Goal: Task Accomplishment & Management: Manage account settings

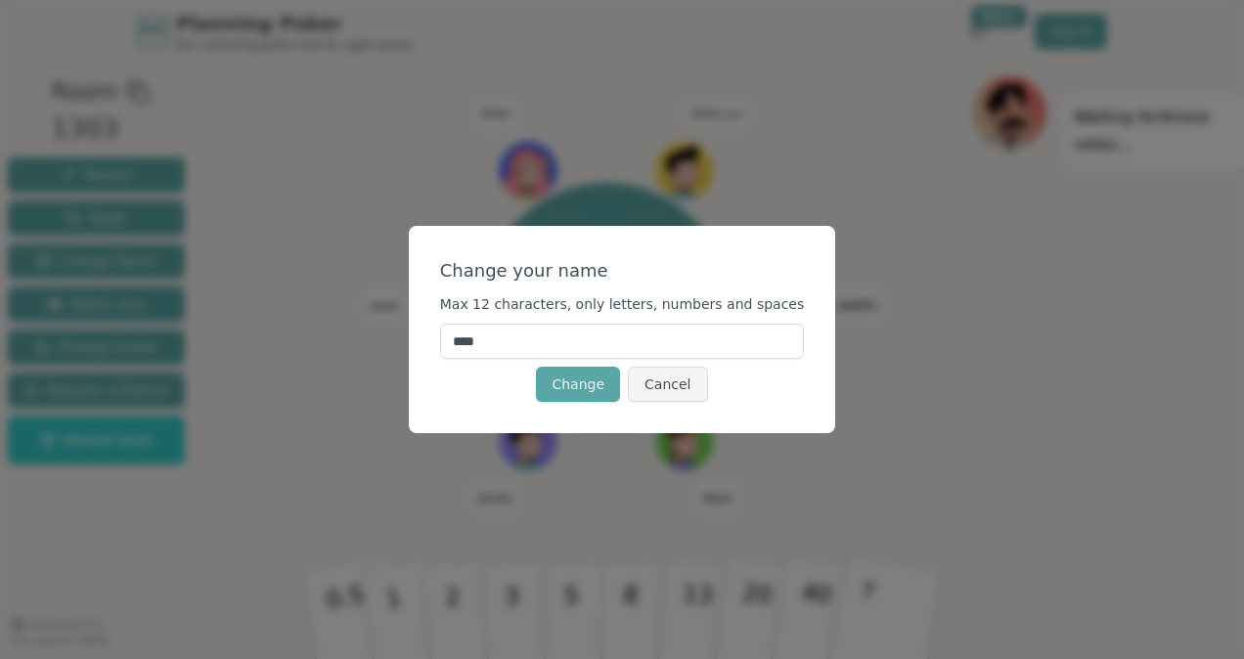
drag, startPoint x: 538, startPoint y: 344, endPoint x: 348, endPoint y: 356, distance: 190.1
click at [348, 356] on div "Change your name Max 12 characters, only letters, numbers and spaces **** Chang…" at bounding box center [622, 329] width 1244 height 659
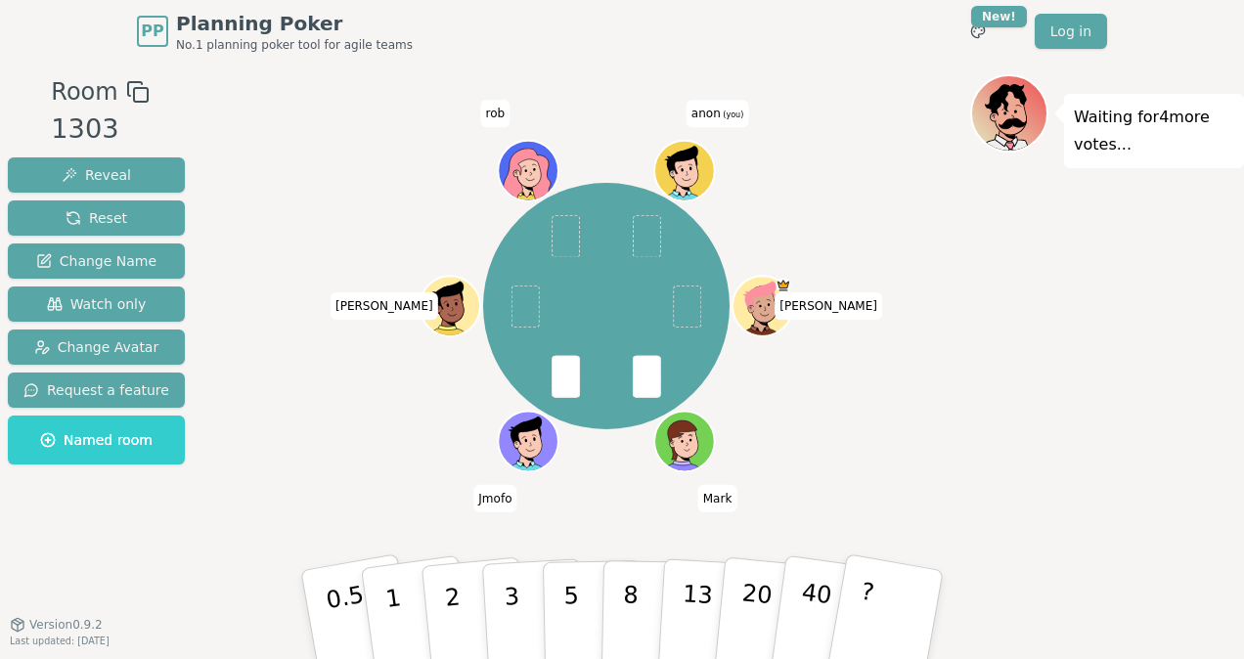
click at [715, 111] on span "anon (you)" at bounding box center [718, 113] width 62 height 27
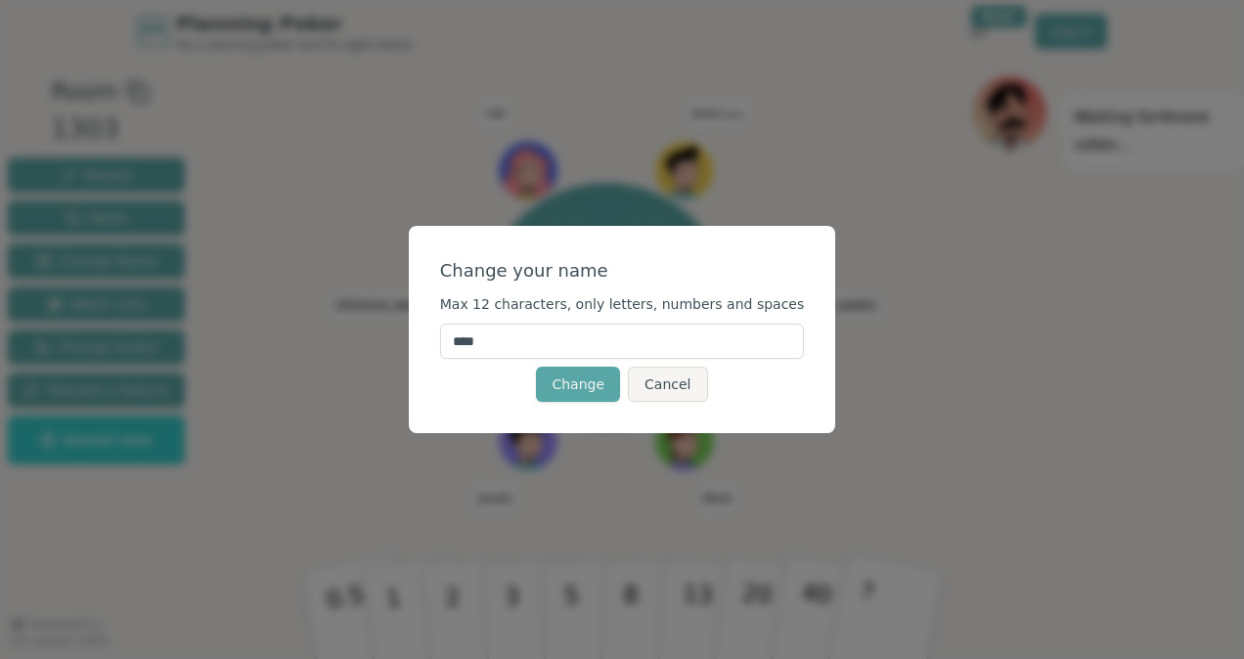
drag, startPoint x: 553, startPoint y: 354, endPoint x: 438, endPoint y: 375, distance: 116.3
click at [438, 375] on div "Change your name Max 12 characters, only letters, numbers and spaces **** Chang…" at bounding box center [622, 329] width 427 height 207
click at [438, 375] on div "Change your name Max 12 characters, only letters, numbers and spaces Change Can…" at bounding box center [622, 329] width 427 height 207
click at [497, 347] on input "text" at bounding box center [622, 341] width 365 height 35
type input "****"
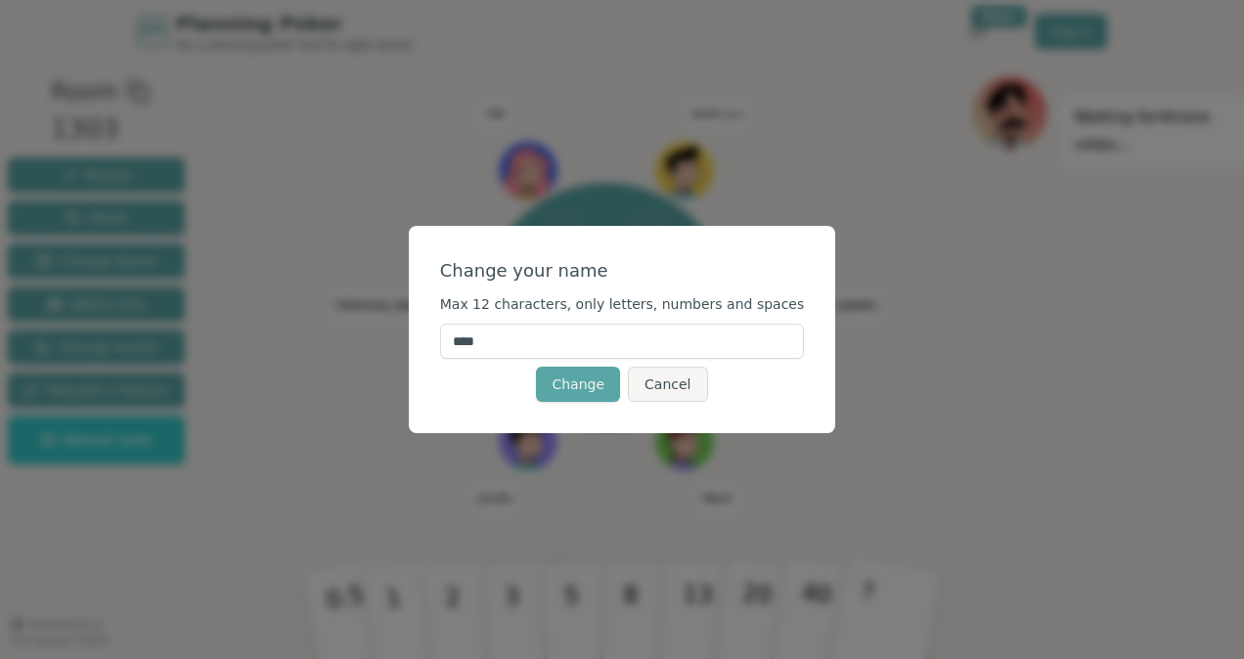
click at [966, 304] on div "Change your name Max 12 characters, only letters, numbers and spaces **** Chang…" at bounding box center [622, 329] width 1244 height 659
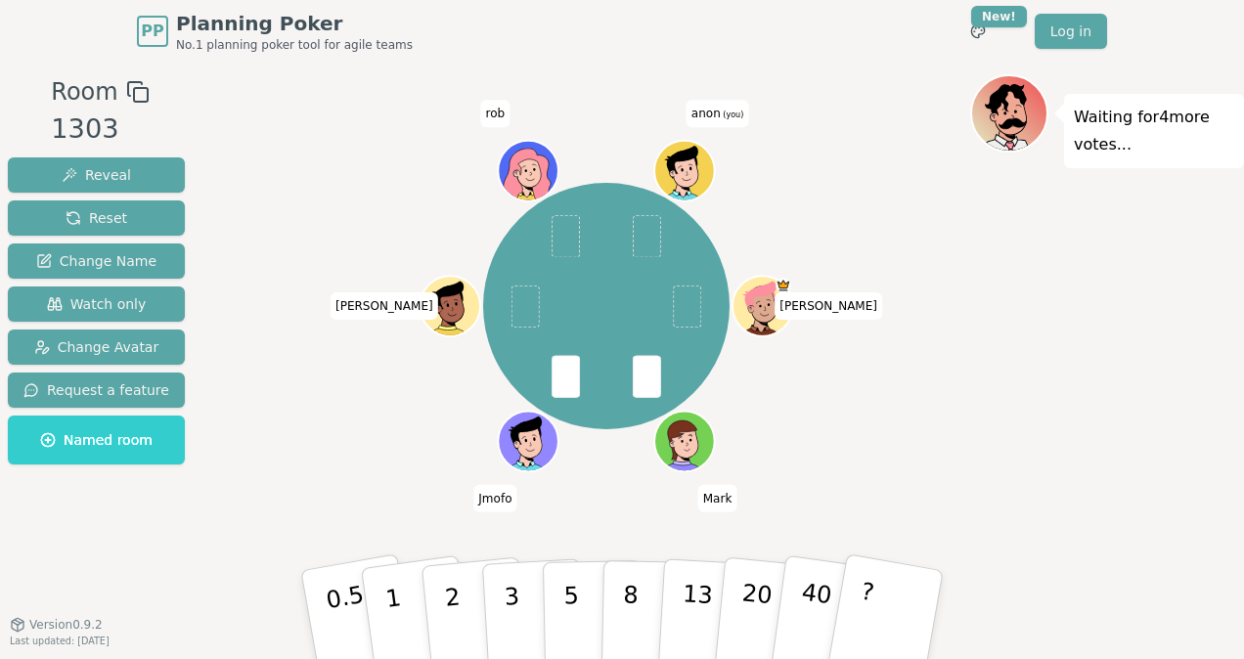
click at [690, 163] on icon at bounding box center [686, 166] width 47 height 7
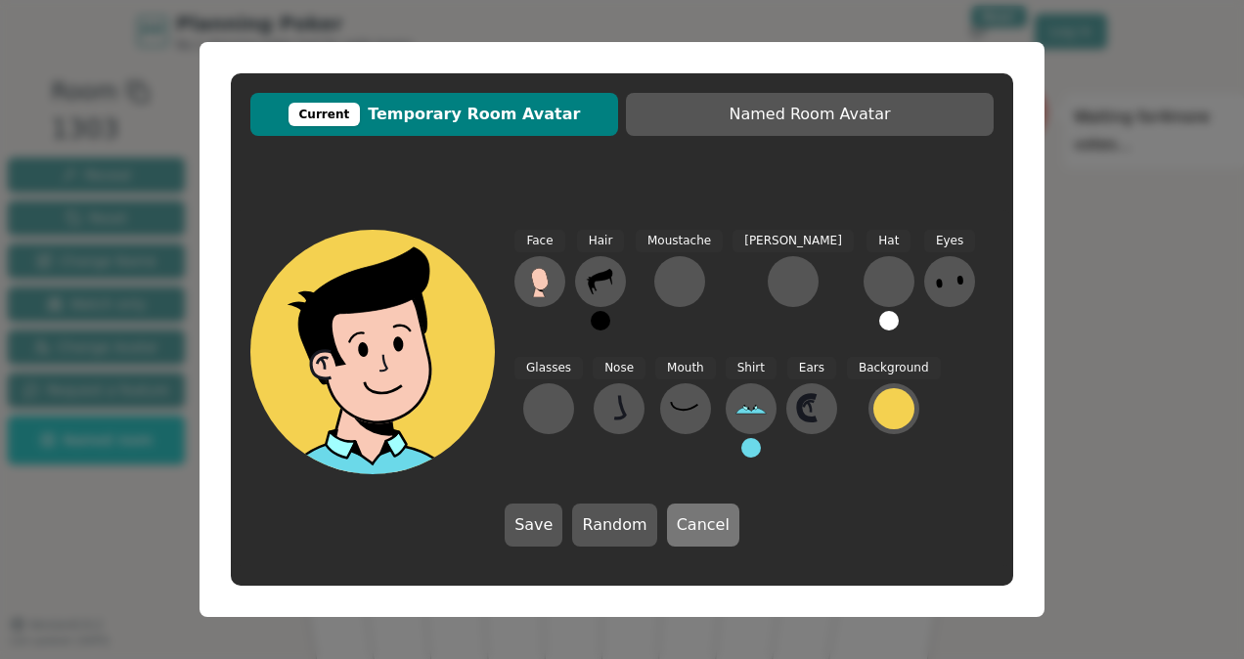
click at [726, 506] on button "Cancel" at bounding box center [703, 525] width 72 height 43
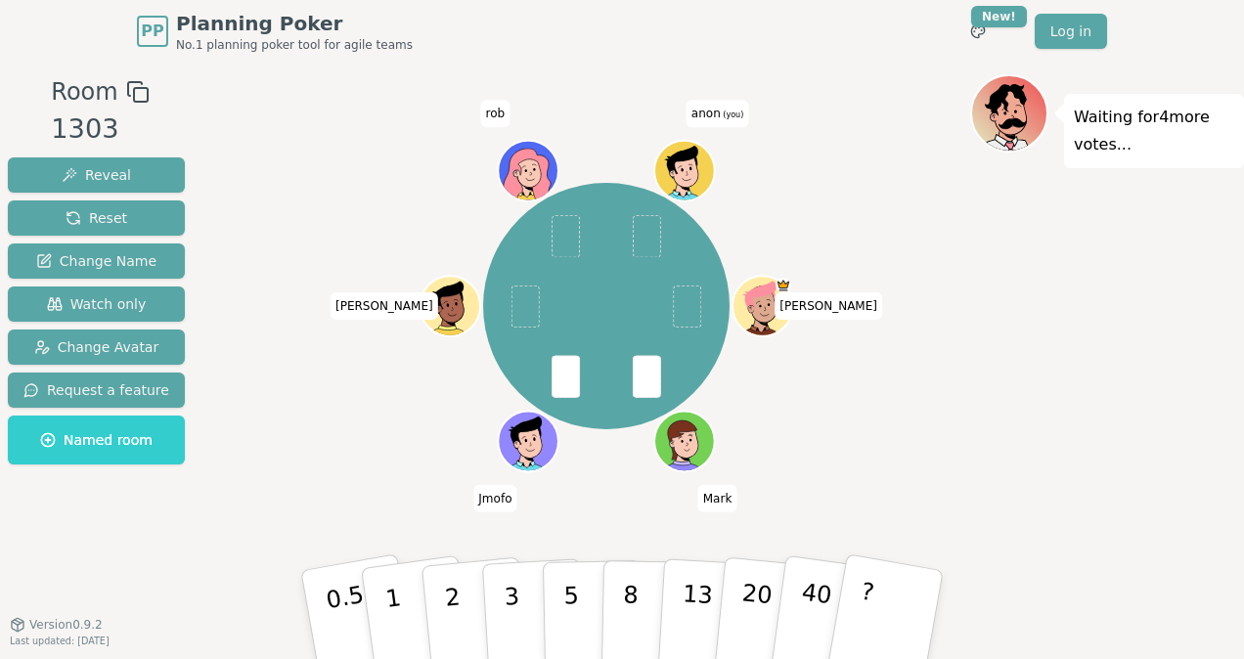
click at [710, 118] on span "anon (you)" at bounding box center [718, 113] width 62 height 27
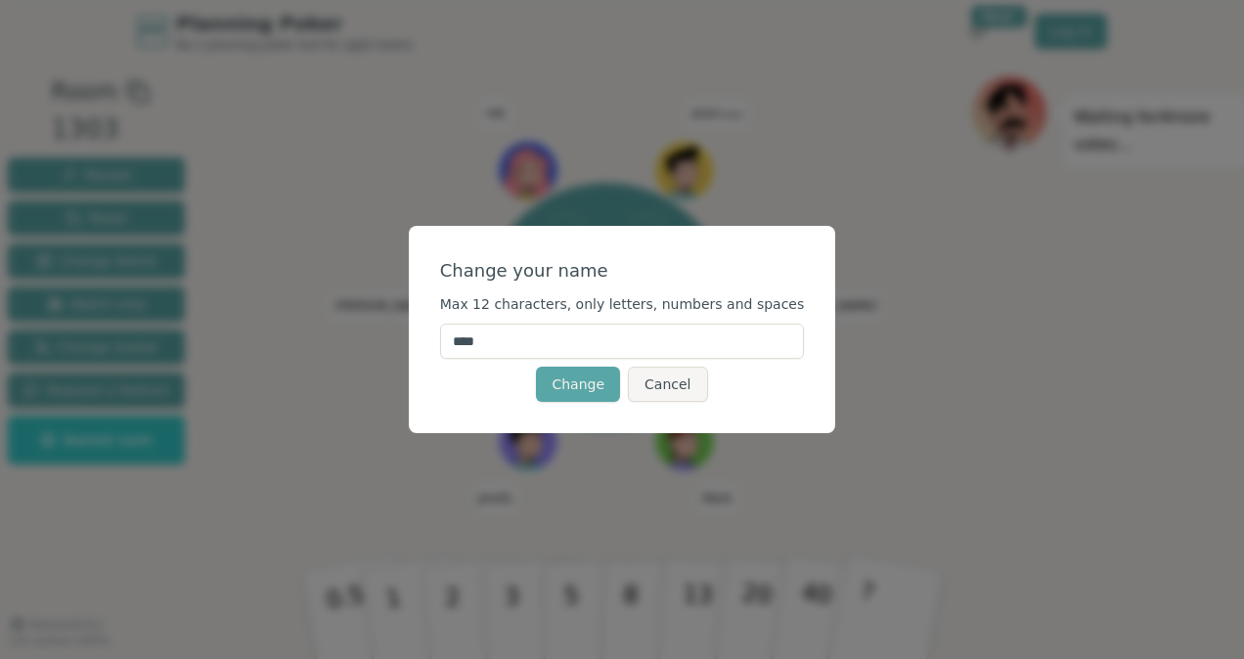
drag, startPoint x: 527, startPoint y: 344, endPoint x: 456, endPoint y: 354, distance: 72.1
click at [456, 354] on div "Change your name Max 12 characters, only letters, numbers and spaces **** Chang…" at bounding box center [622, 329] width 427 height 207
click at [455, 413] on div "Change your name Max 12 characters, only letters, numbers and spaces **** Chang…" at bounding box center [622, 329] width 427 height 207
click at [579, 376] on button "Change" at bounding box center [578, 384] width 84 height 35
click at [528, 343] on input "***" at bounding box center [622, 341] width 365 height 35
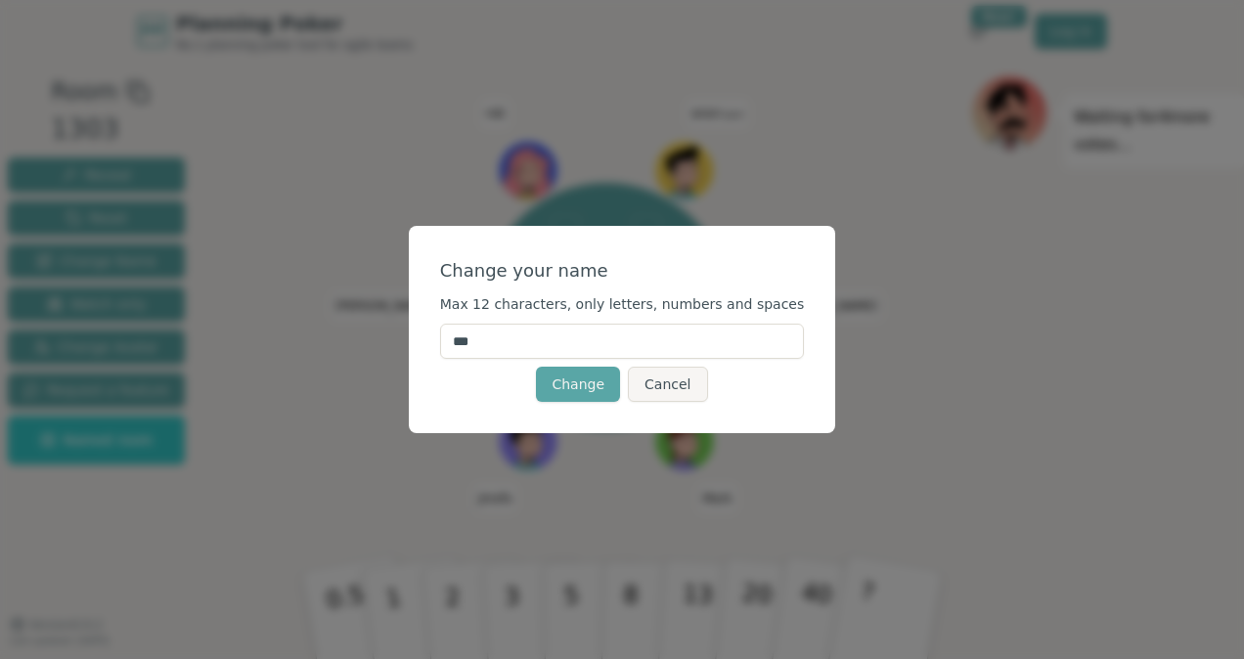
type input "***"
click at [466, 395] on div "Change Cancel" at bounding box center [622, 384] width 365 height 35
click at [596, 389] on button "Change" at bounding box center [578, 384] width 84 height 35
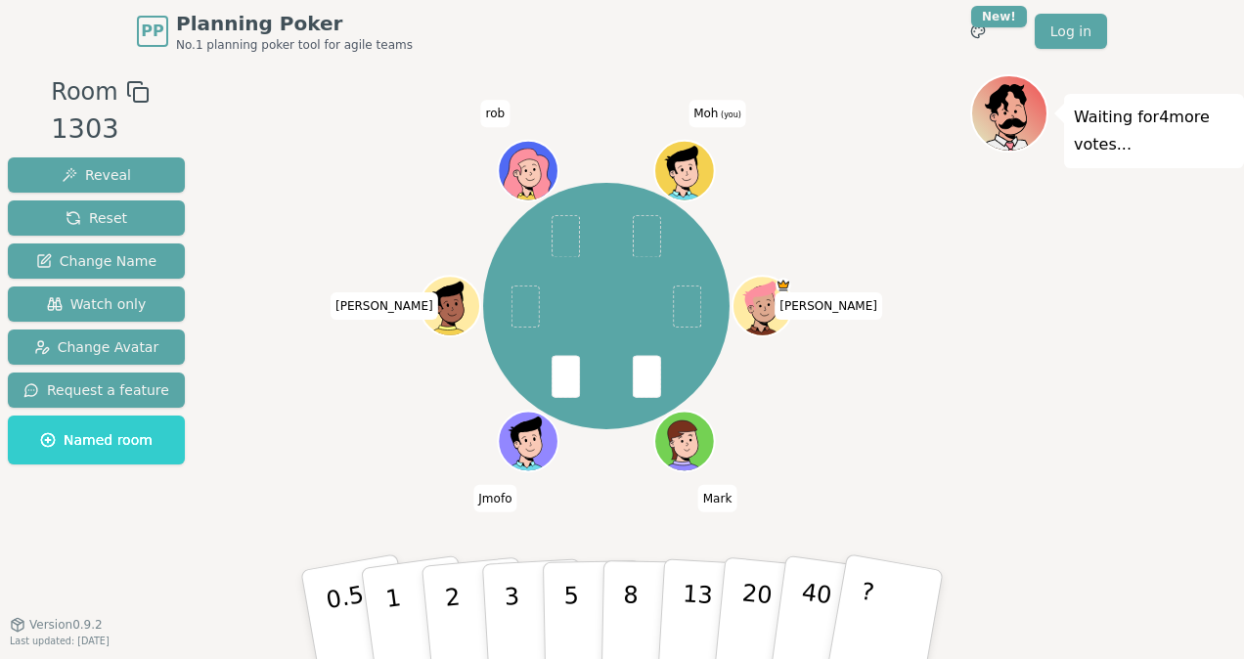
click at [695, 164] on icon at bounding box center [686, 166] width 47 height 7
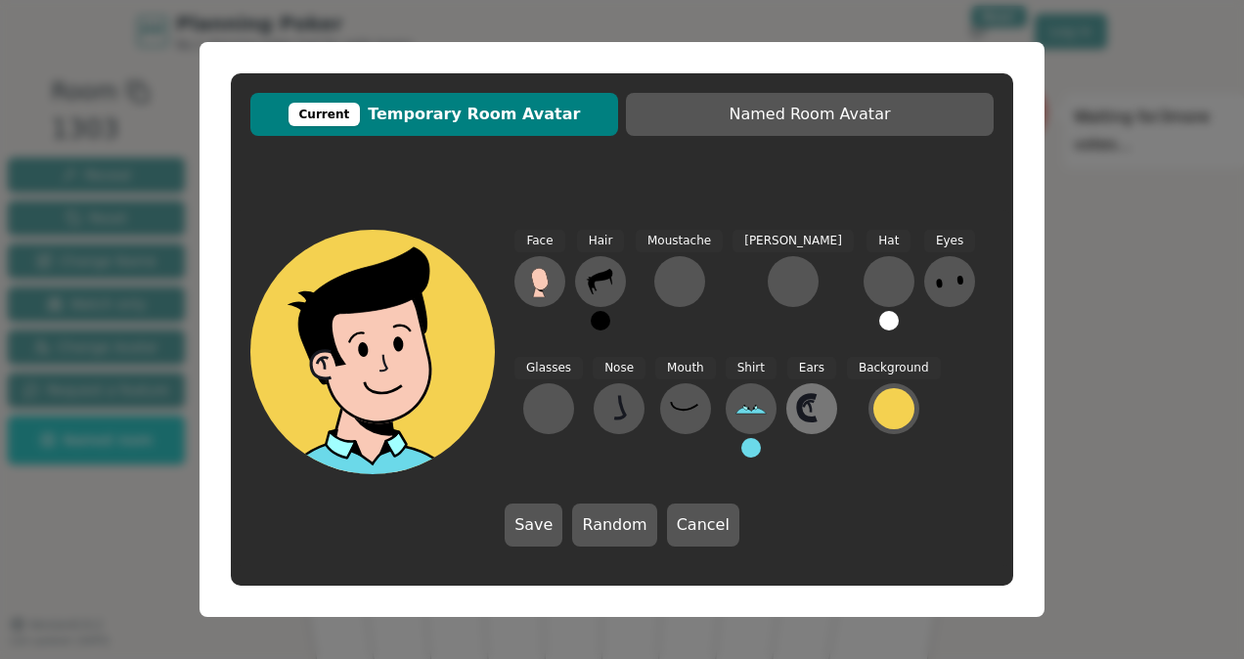
click at [796, 417] on icon at bounding box center [811, 408] width 31 height 31
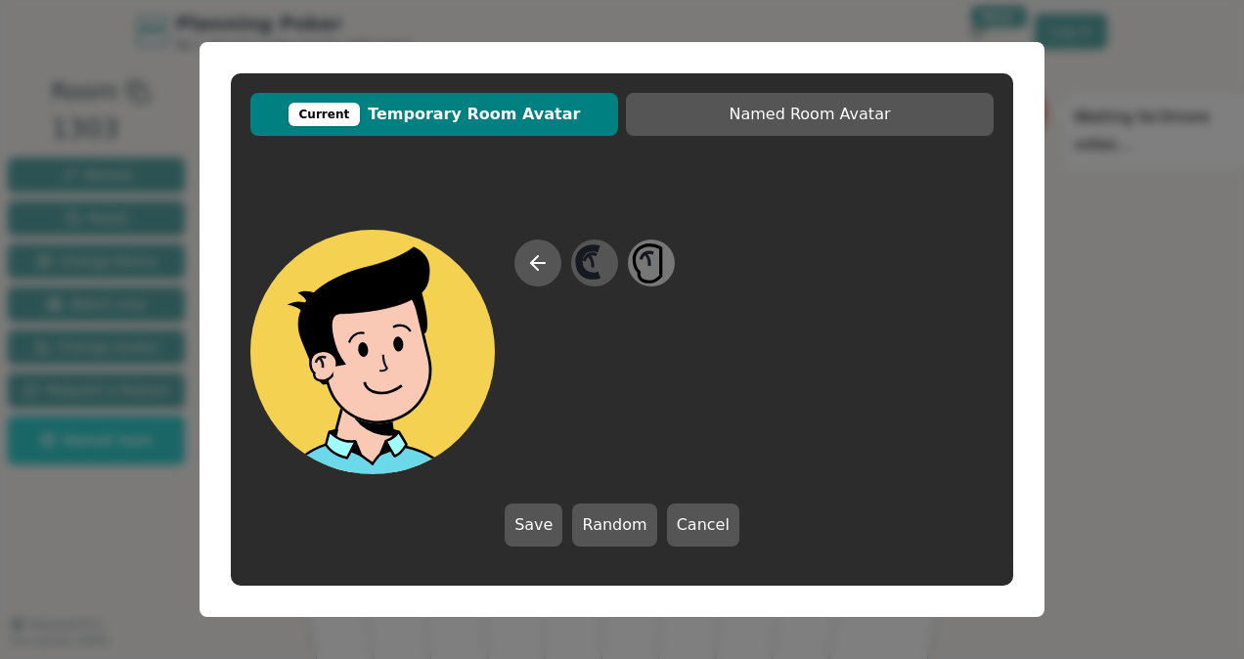
click at [646, 253] on icon at bounding box center [647, 259] width 5 height 13
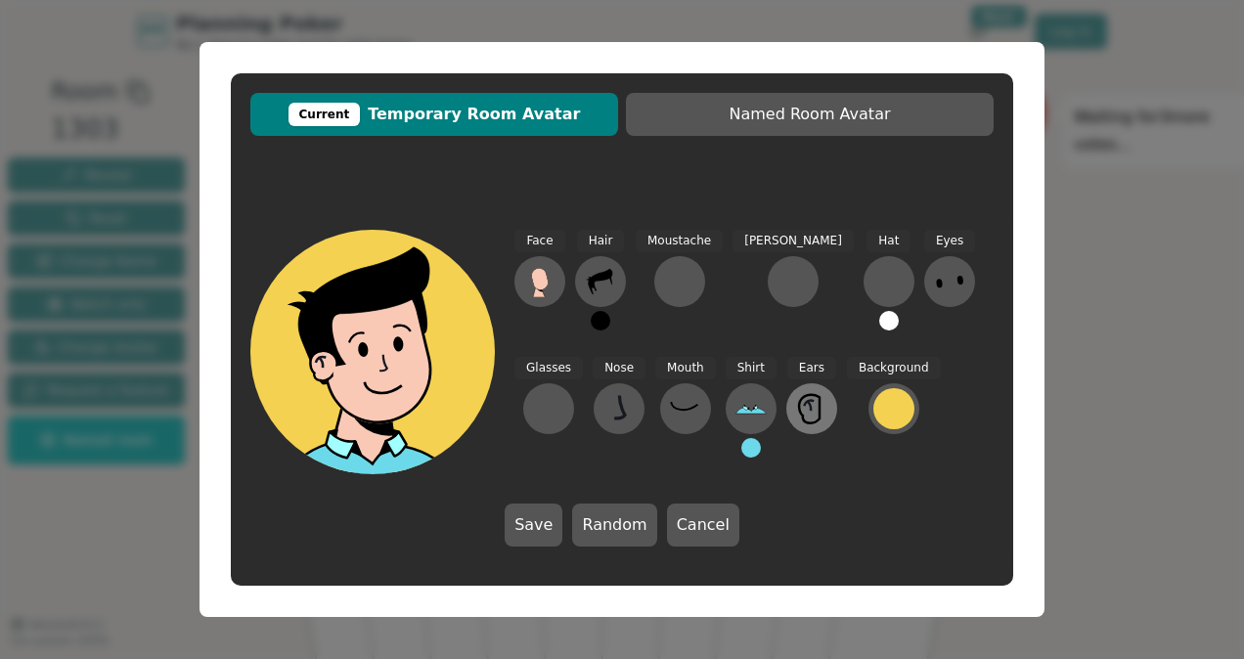
click at [796, 417] on icon at bounding box center [811, 408] width 31 height 31
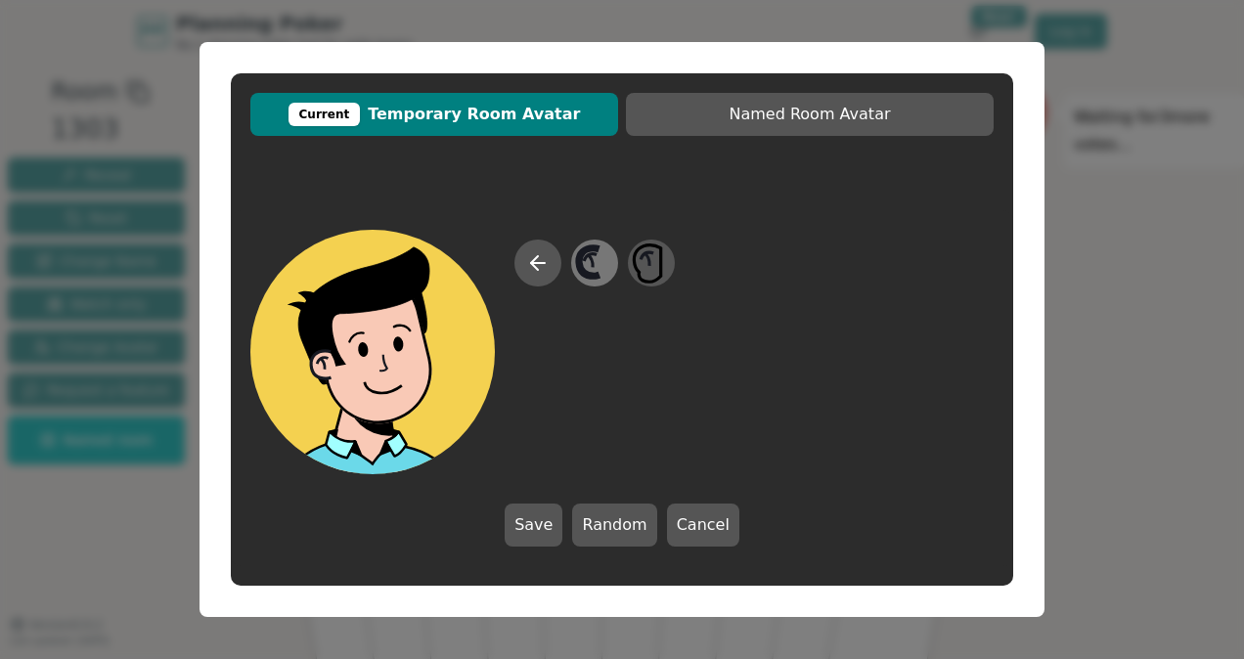
click at [580, 260] on icon at bounding box center [589, 261] width 21 height 28
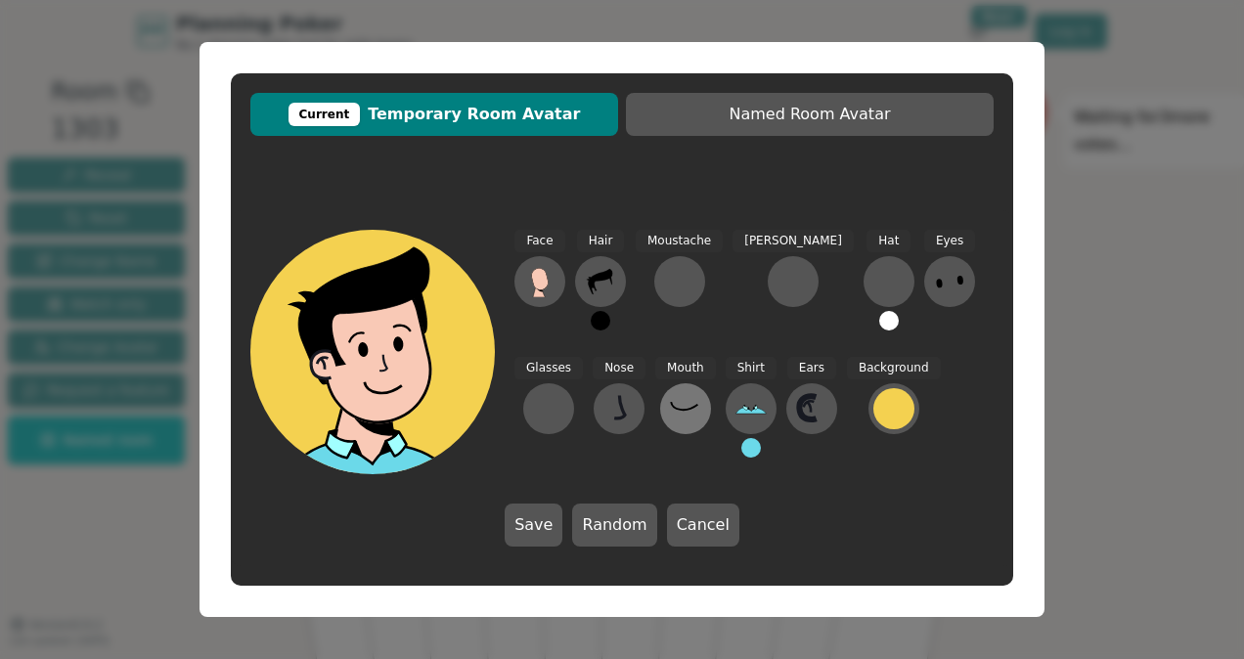
click at [671, 409] on icon at bounding box center [684, 406] width 26 height 8
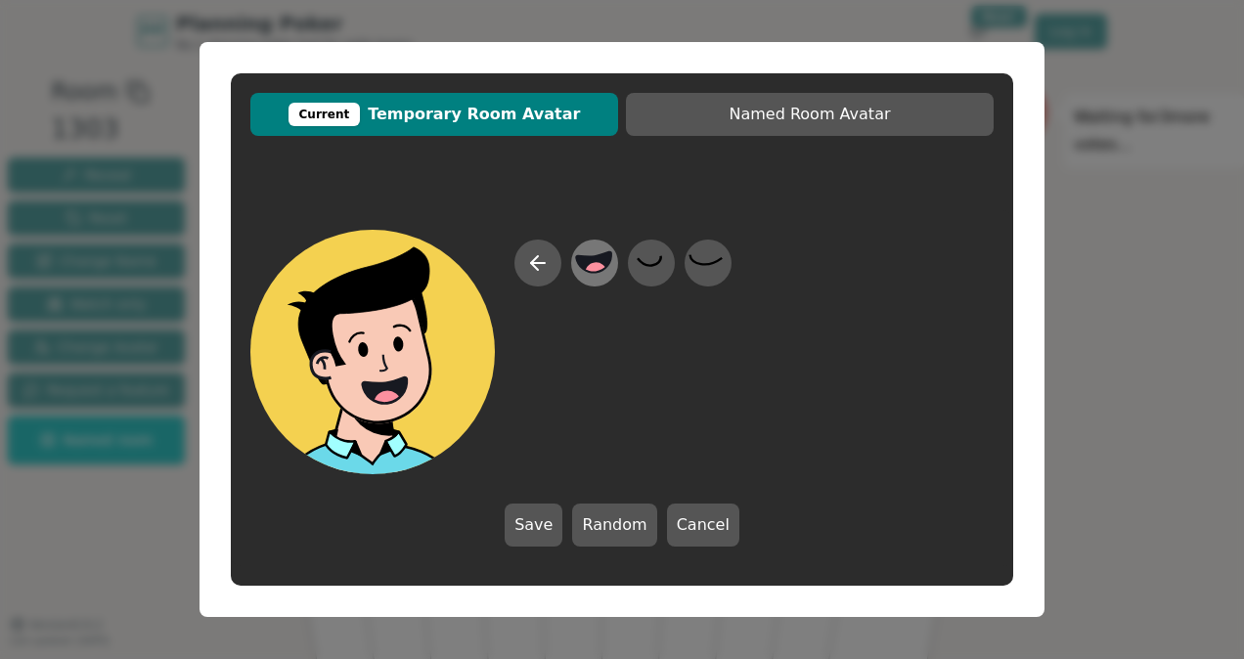
click at [583, 264] on icon at bounding box center [594, 262] width 35 height 21
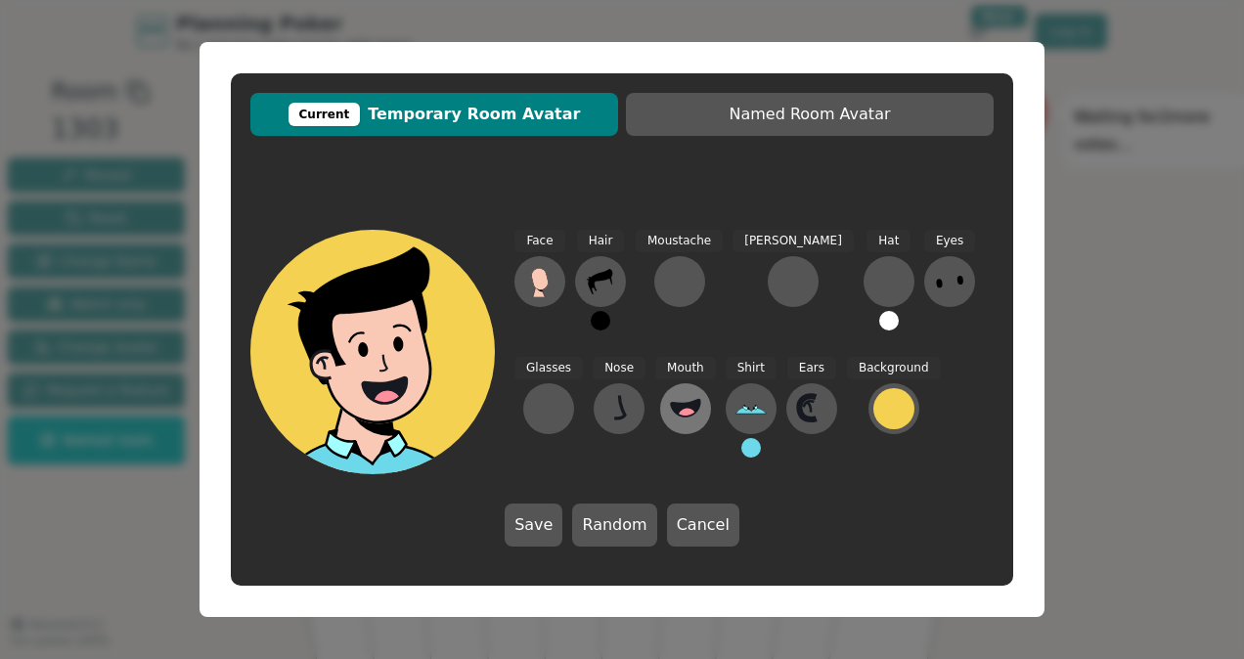
click at [677, 411] on circle at bounding box center [687, 417] width 21 height 21
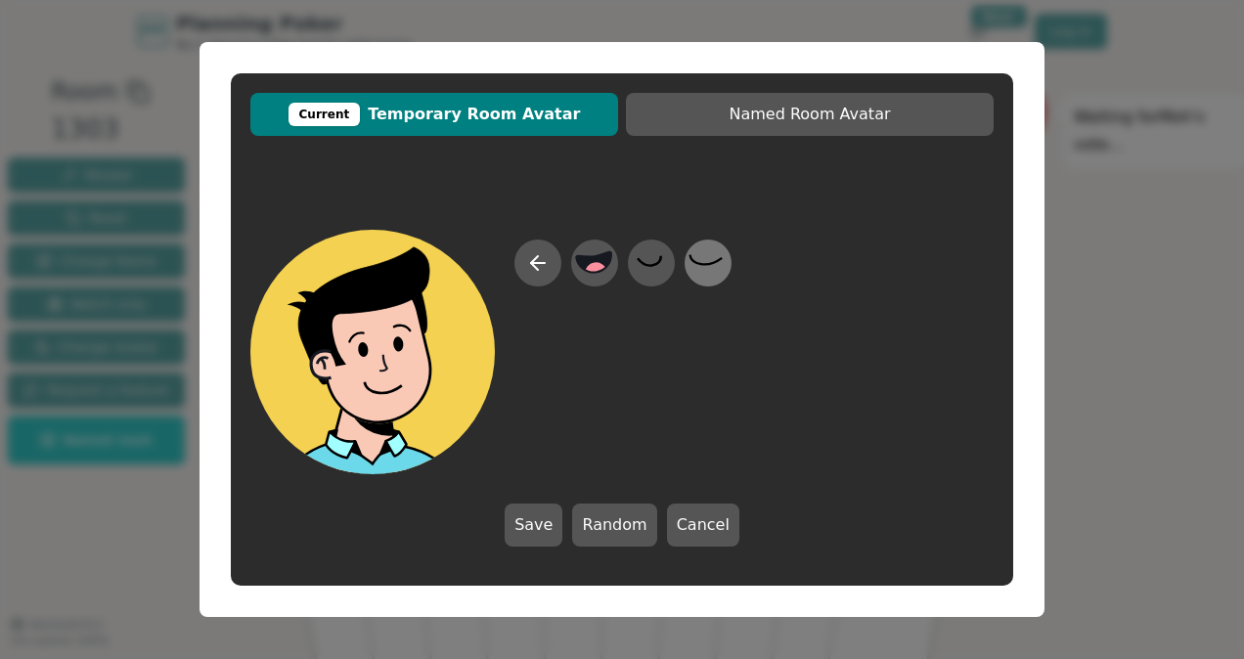
click at [708, 267] on icon at bounding box center [708, 264] width 38 height 44
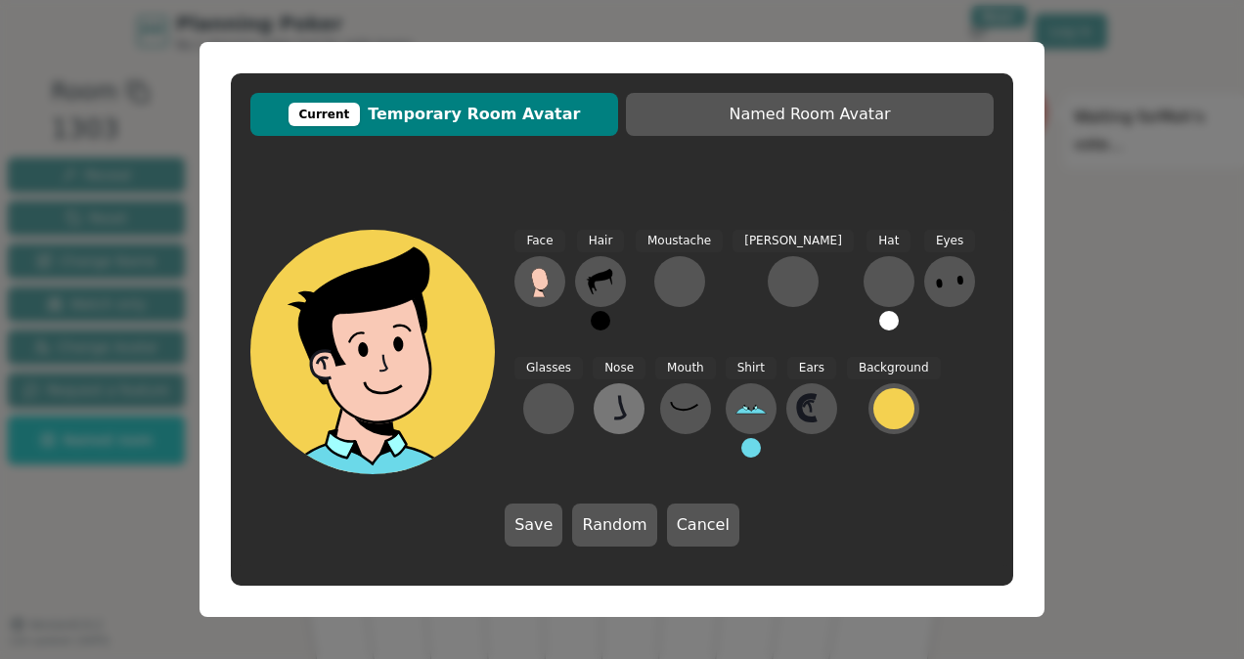
click at [603, 415] on icon at bounding box center [618, 408] width 31 height 31
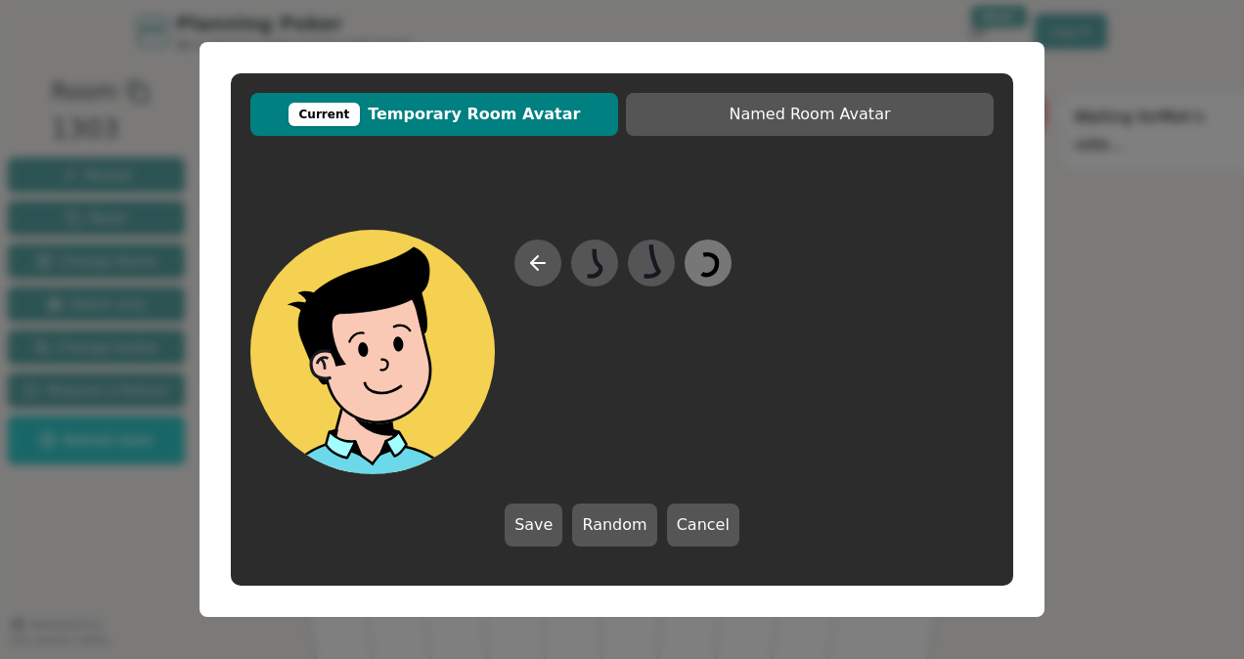
click at [710, 266] on icon at bounding box center [708, 264] width 38 height 44
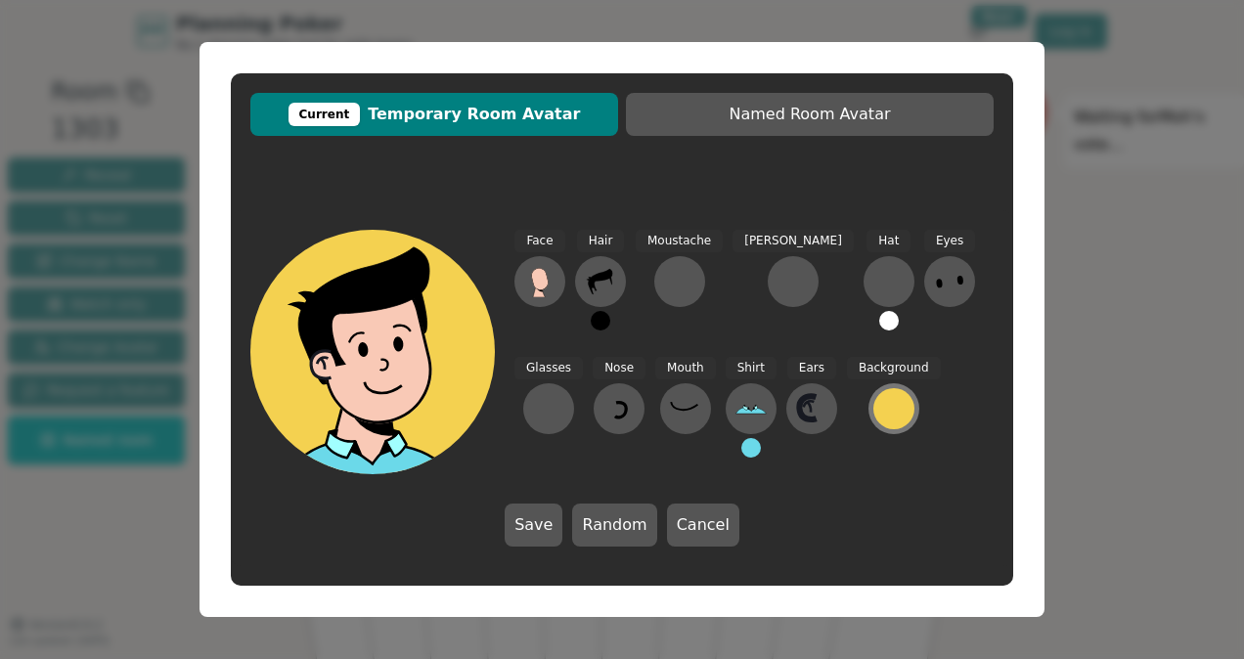
click at [873, 420] on div at bounding box center [893, 408] width 41 height 41
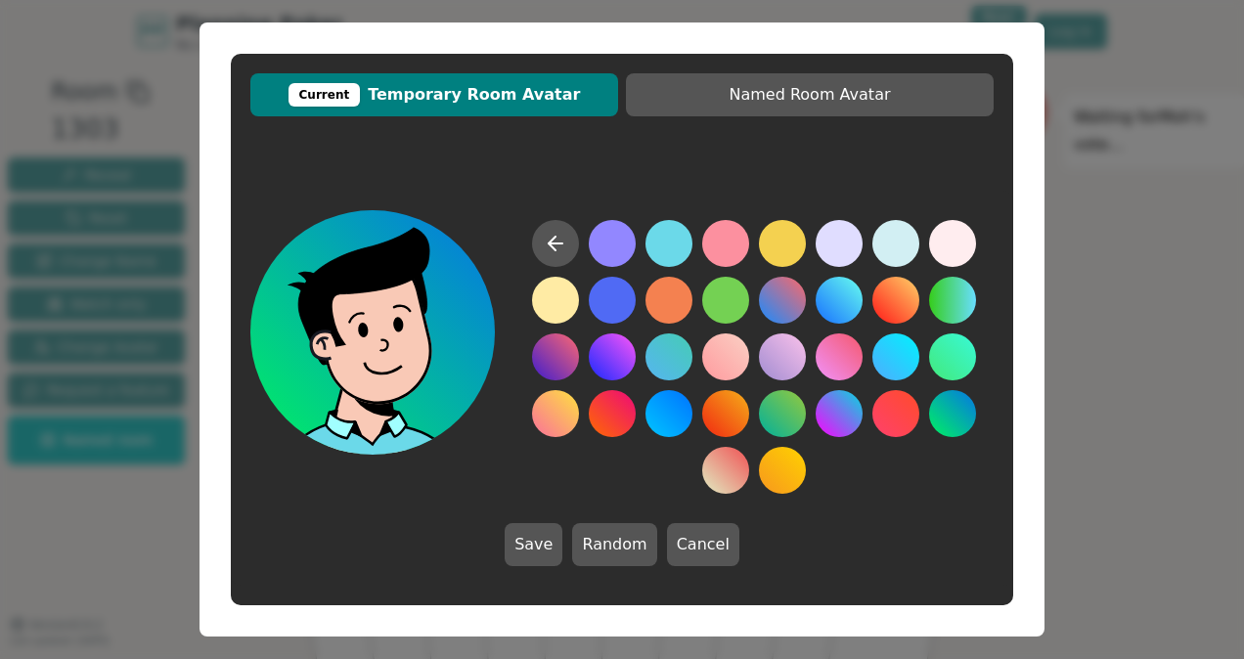
click at [958, 414] on button at bounding box center [952, 413] width 47 height 47
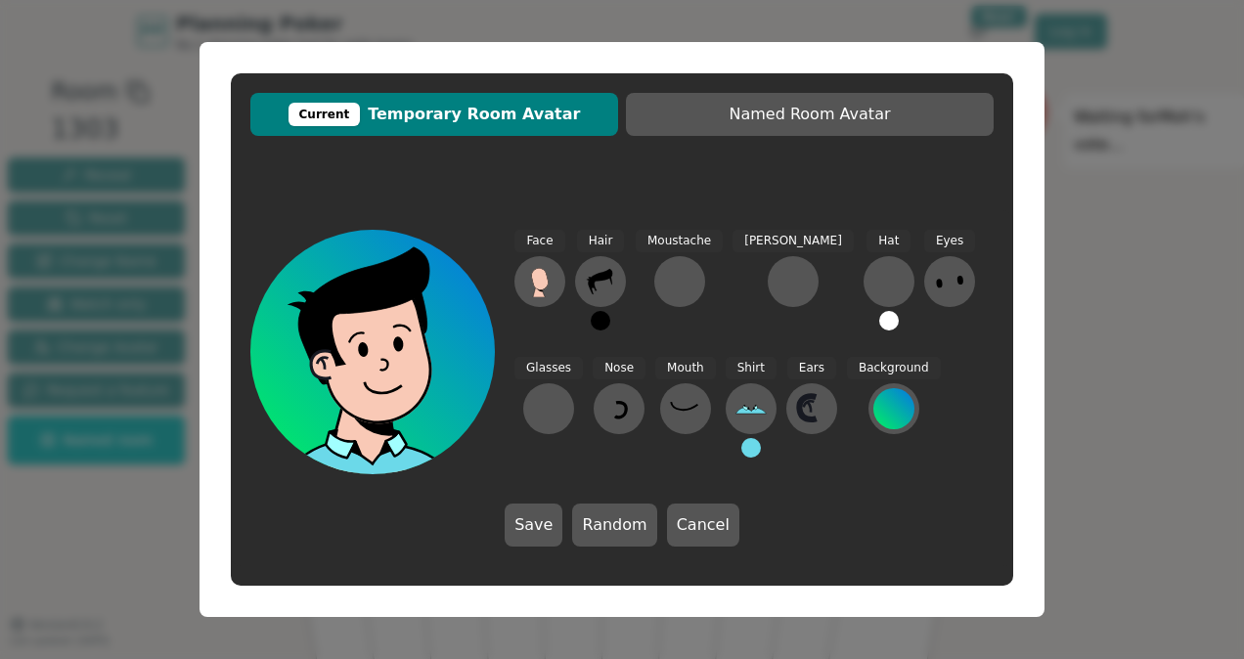
click at [559, 265] on div "Face" at bounding box center [539, 288] width 51 height 117
click at [533, 289] on icon at bounding box center [539, 281] width 31 height 31
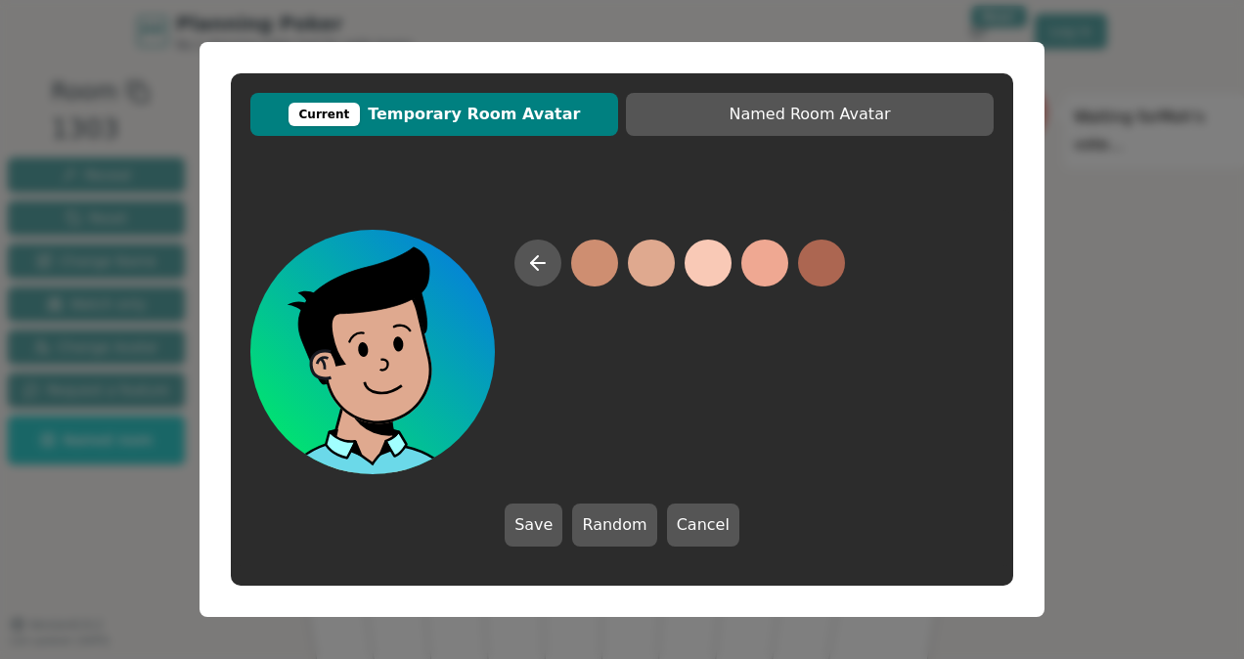
click at [638, 259] on button at bounding box center [651, 263] width 47 height 47
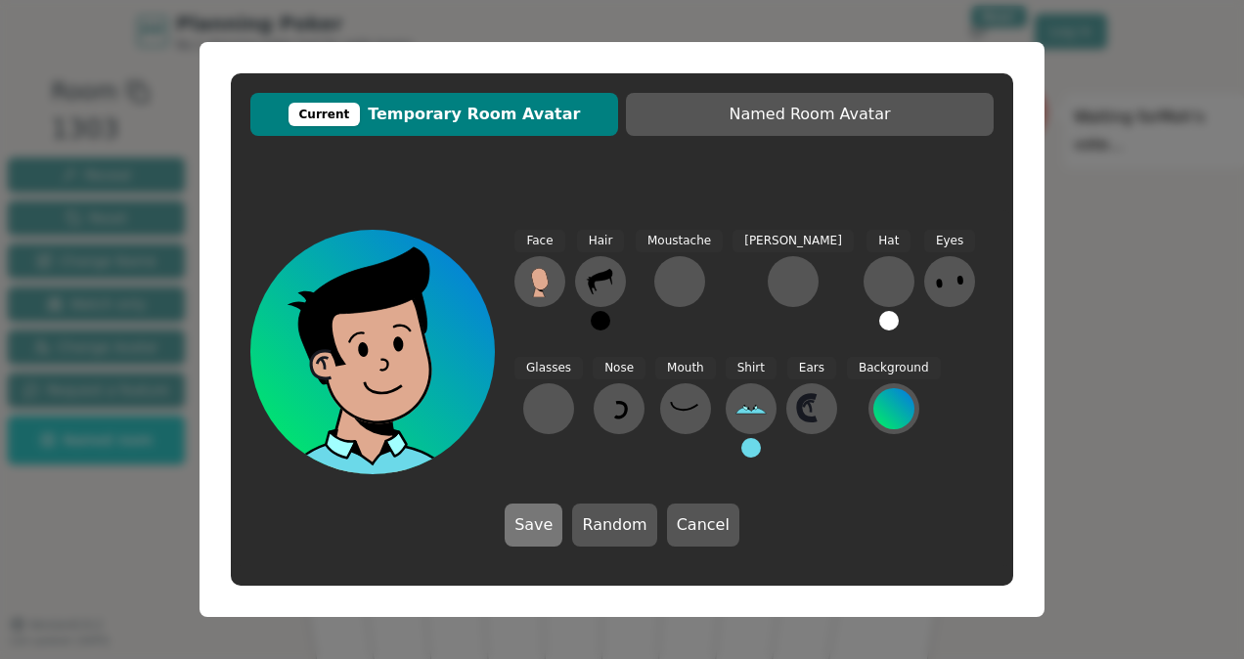
click at [552, 508] on button "Save" at bounding box center [534, 525] width 58 height 43
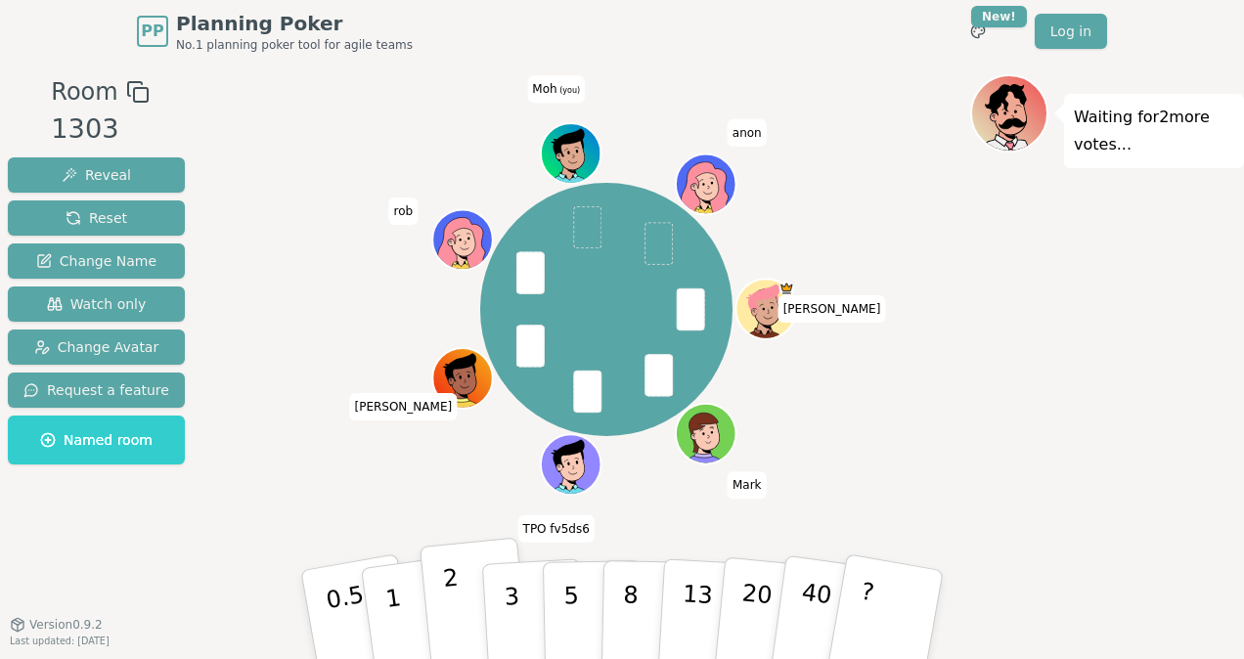
click at [462, 612] on button "2" at bounding box center [475, 616] width 111 height 156
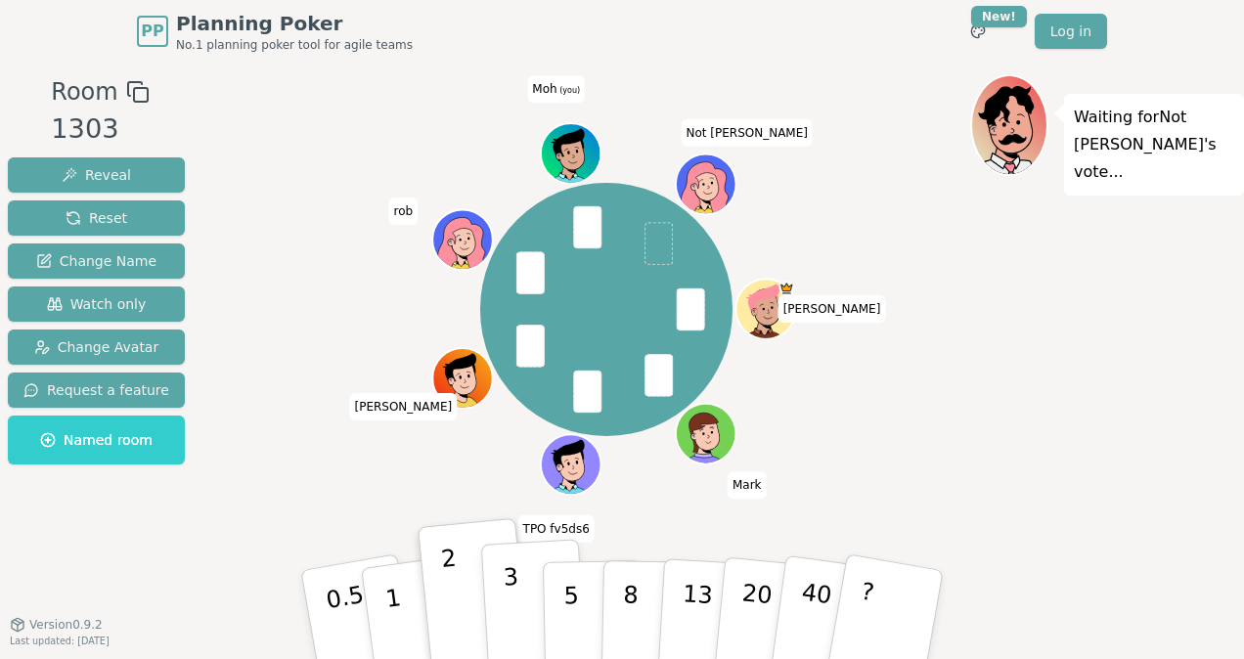
click at [508, 590] on p "3" at bounding box center [514, 616] width 22 height 107
click at [567, 153] on icon at bounding box center [573, 153] width 59 height 6
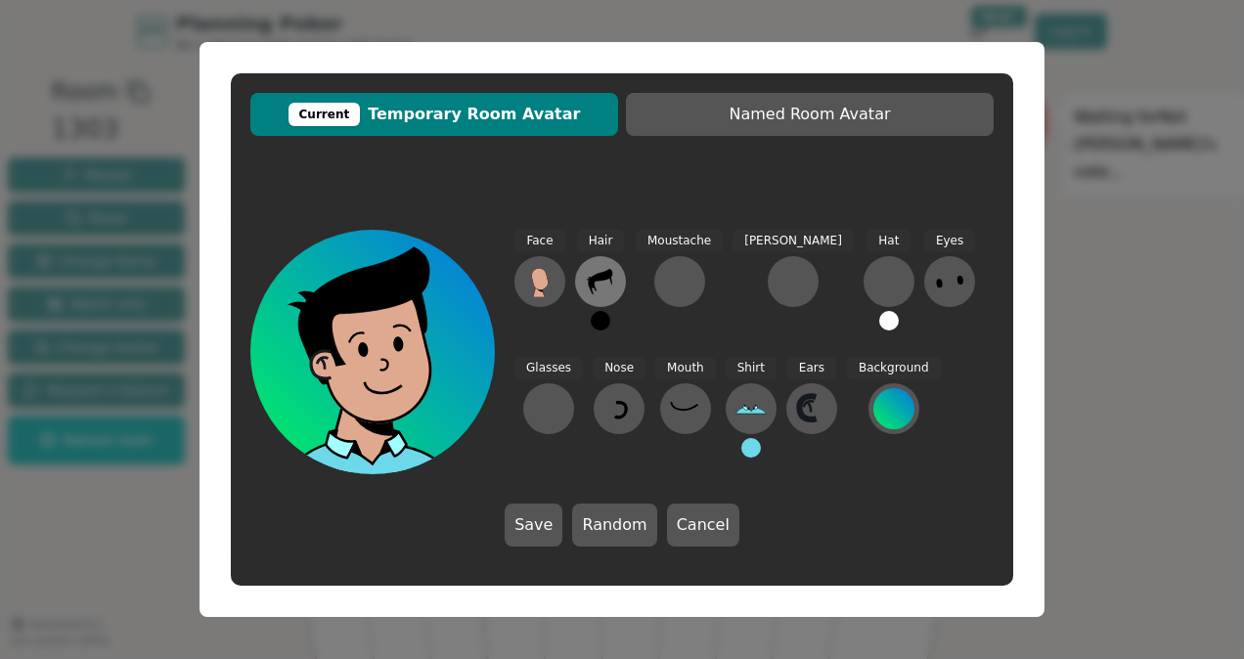
click at [606, 286] on icon at bounding box center [600, 281] width 31 height 31
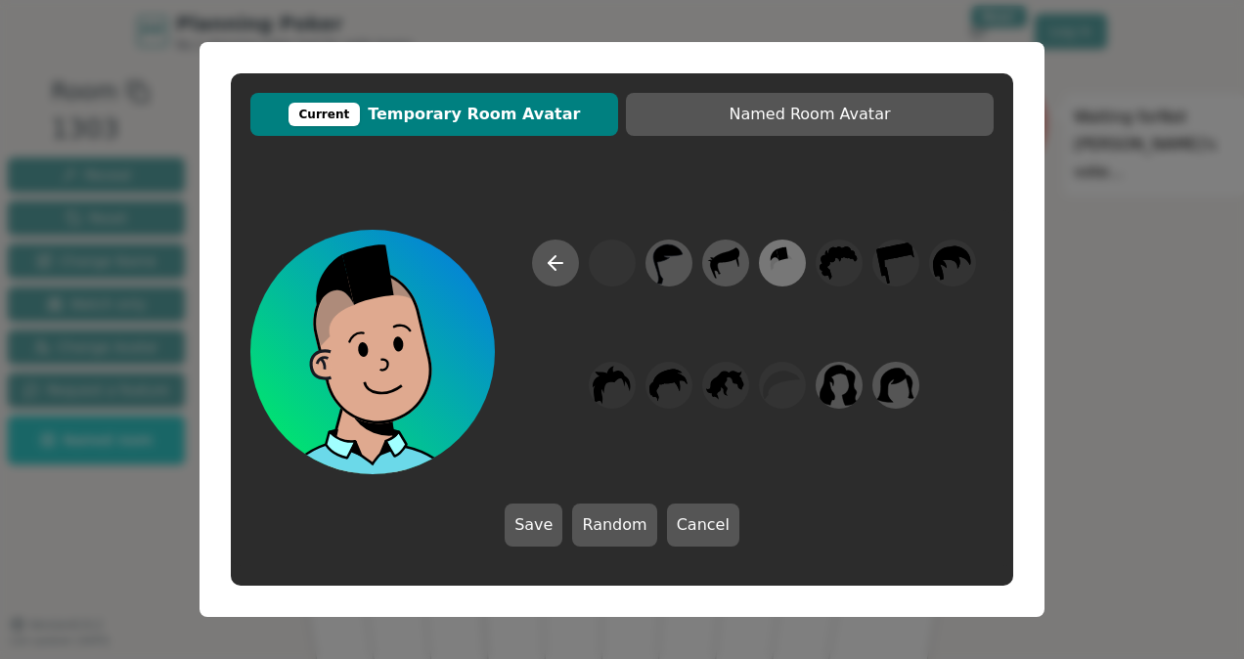
click at [786, 262] on icon at bounding box center [782, 264] width 38 height 44
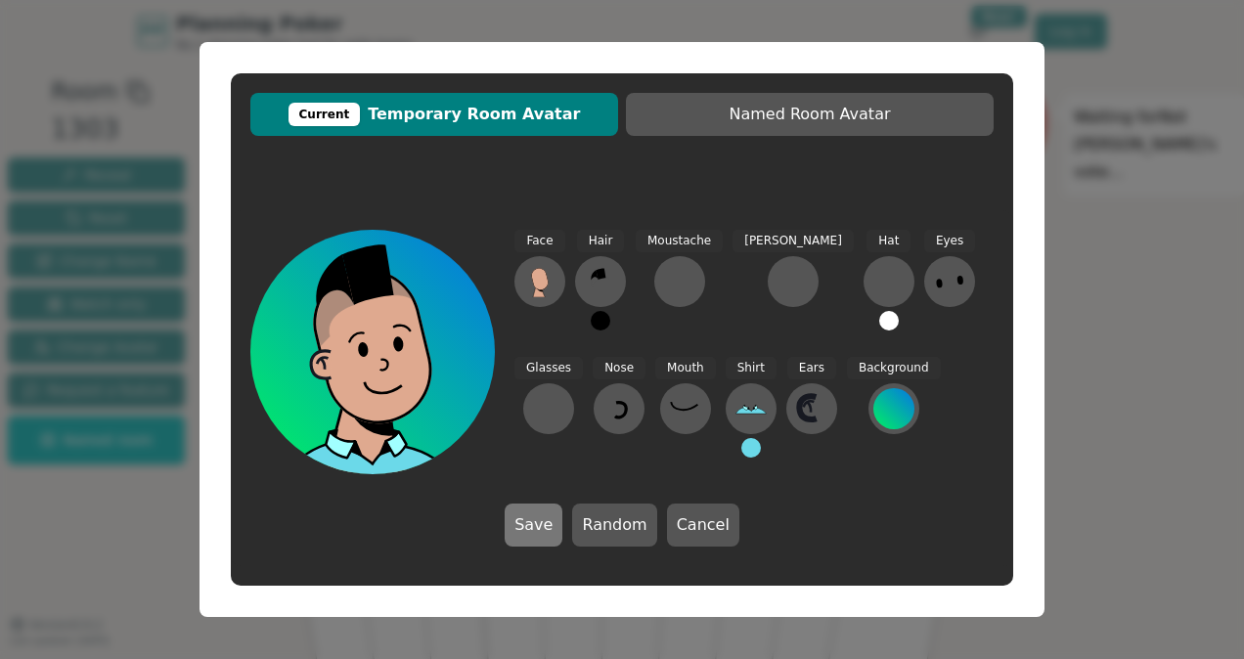
click at [546, 505] on button "Save" at bounding box center [534, 525] width 58 height 43
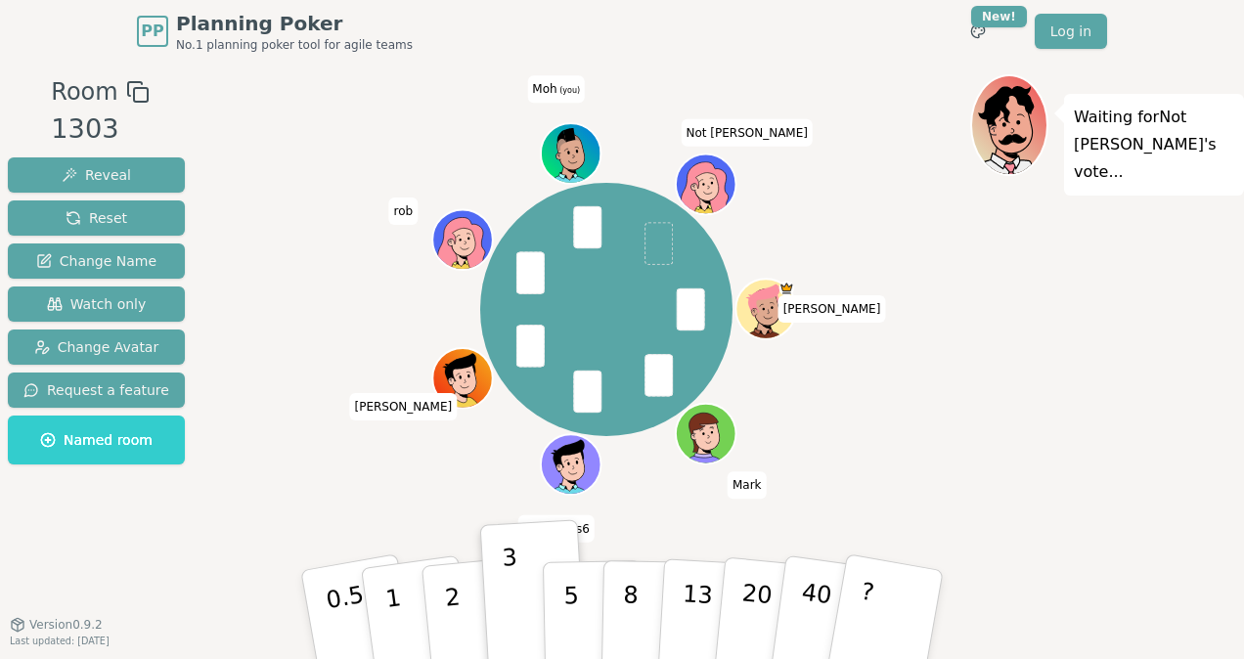
click at [575, 120] on div "[PERSON_NAME] B [PERSON_NAME] TPO fv5ds6 [PERSON_NAME] (you) Not [PERSON_NAME]" at bounding box center [607, 310] width 728 height 400
click at [567, 168] on icon at bounding box center [573, 163] width 29 height 10
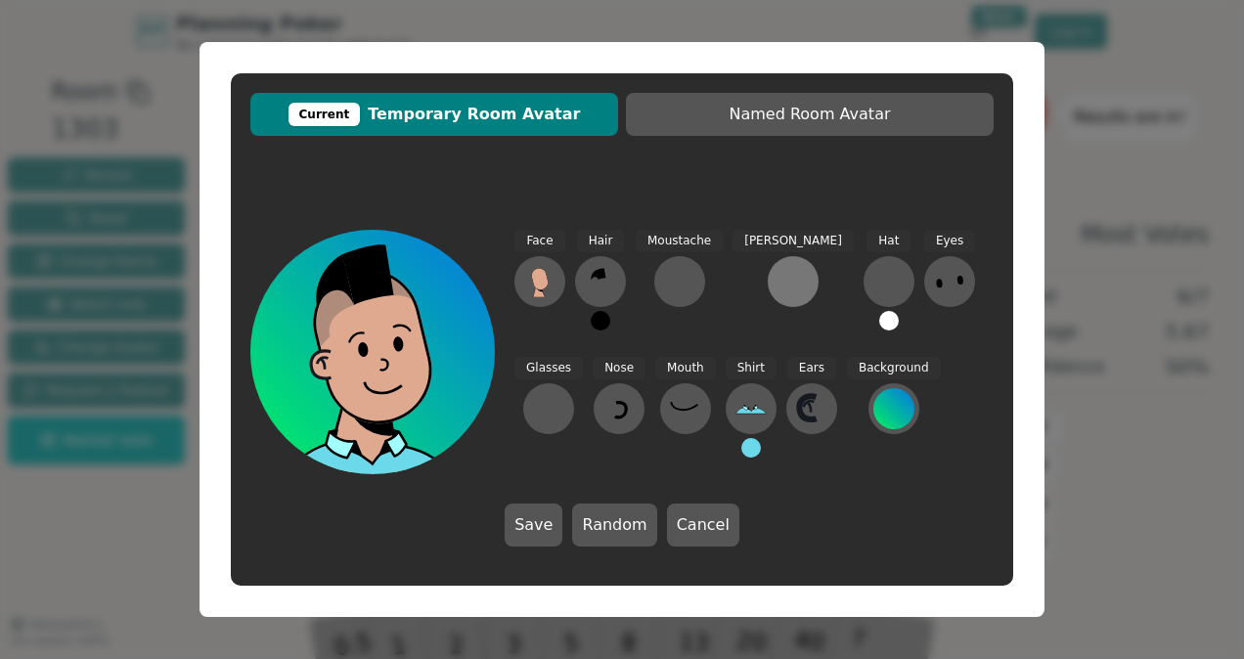
click at [778, 288] on div at bounding box center [793, 281] width 31 height 31
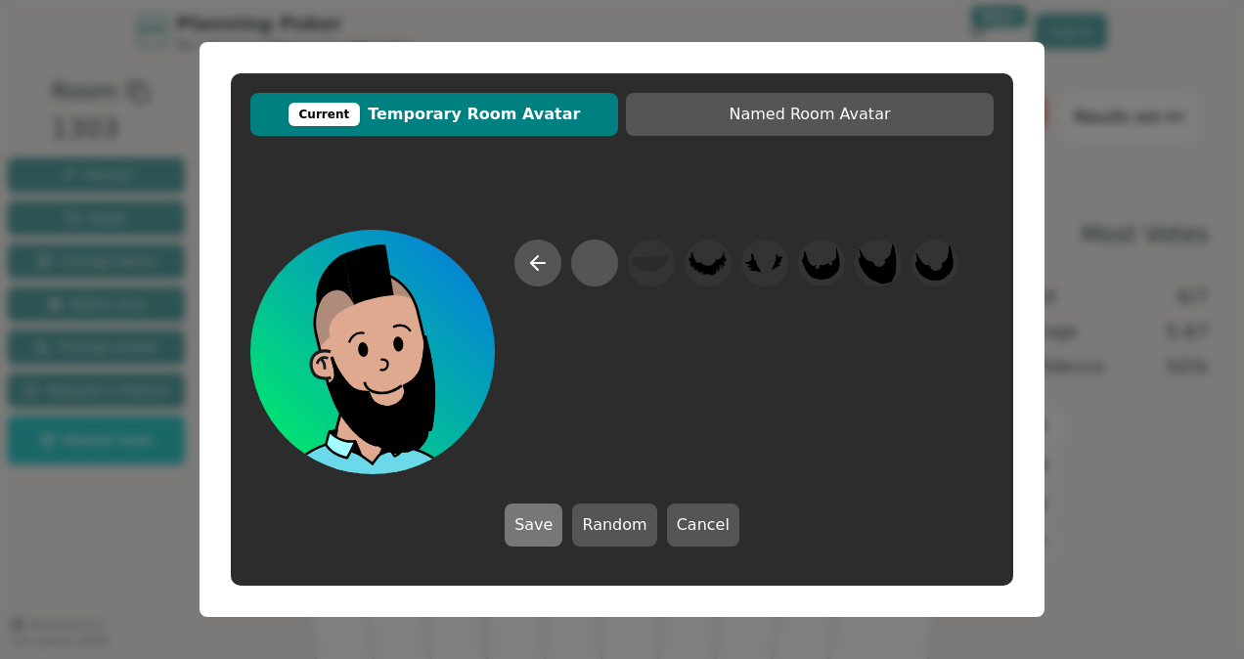
click at [536, 533] on button "Save" at bounding box center [534, 525] width 58 height 43
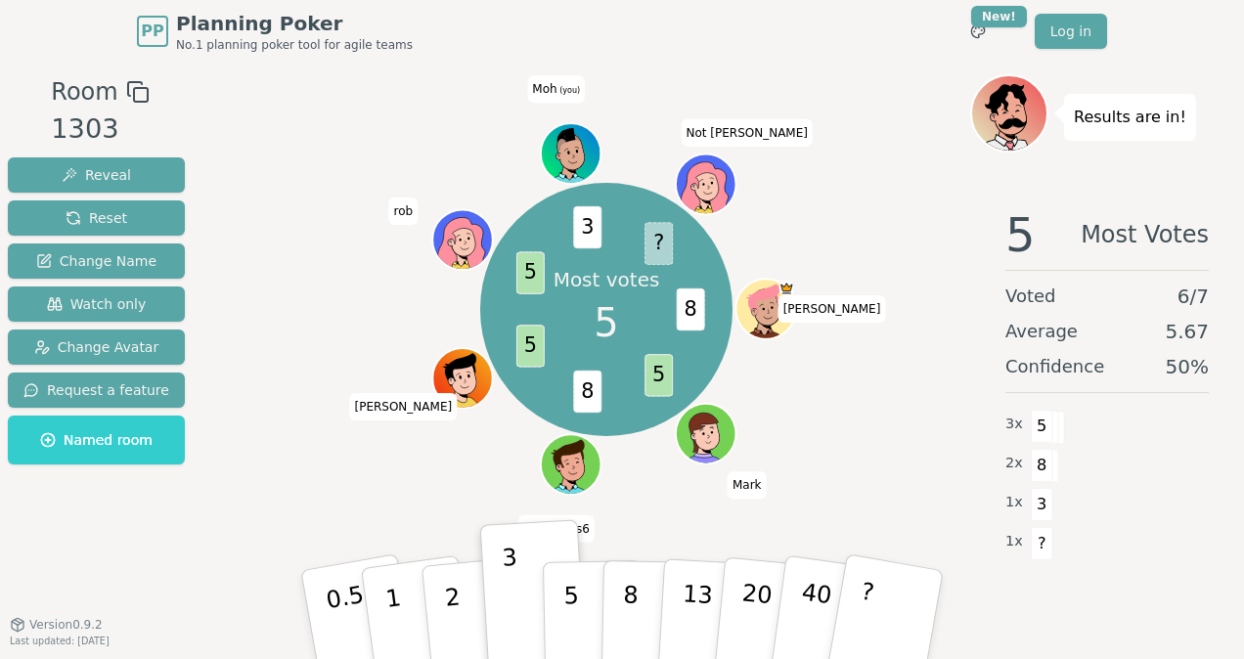
click at [568, 210] on div "Most votes 5 8 5 8 5 5 3 ? [PERSON_NAME] B [PERSON_NAME] TPO fv5ds6 [PERSON_NAM…" at bounding box center [606, 309] width 253 height 253
click at [424, 507] on div "Most votes 5 8 5 8 5 5 3 ? [PERSON_NAME] B [PERSON_NAME] TPO fv5ds6 [PERSON_NAM…" at bounding box center [607, 310] width 728 height 400
click at [576, 150] on icon at bounding box center [573, 153] width 59 height 6
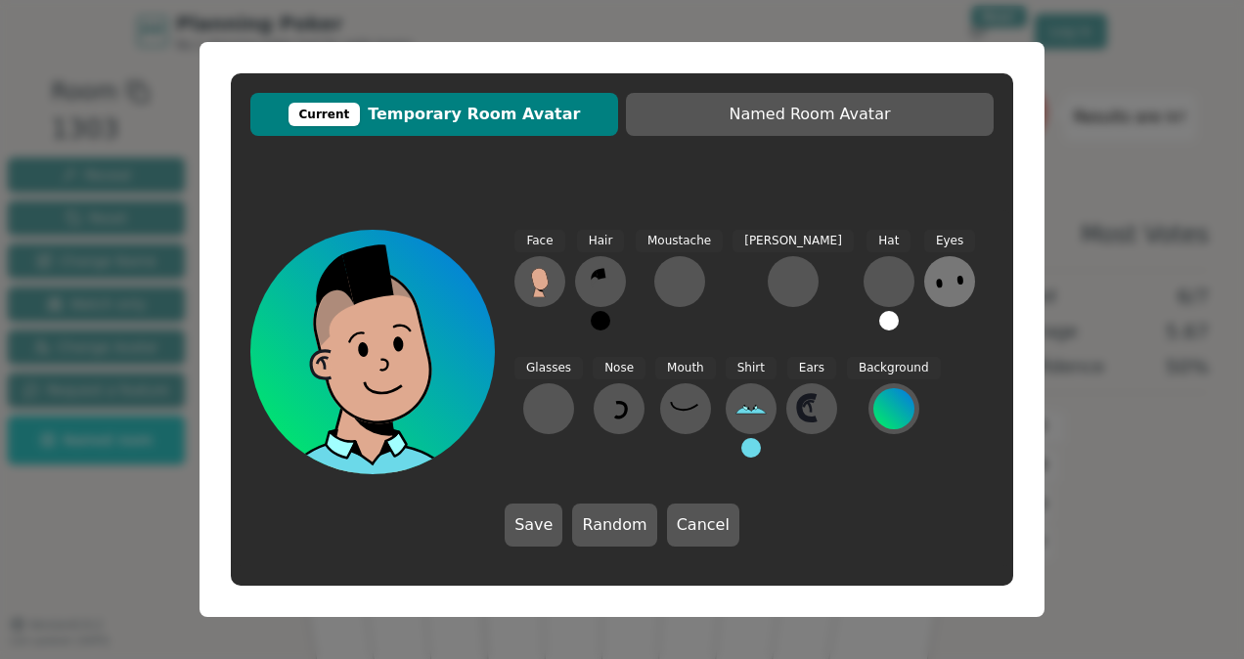
click at [934, 286] on icon at bounding box center [949, 281] width 31 height 31
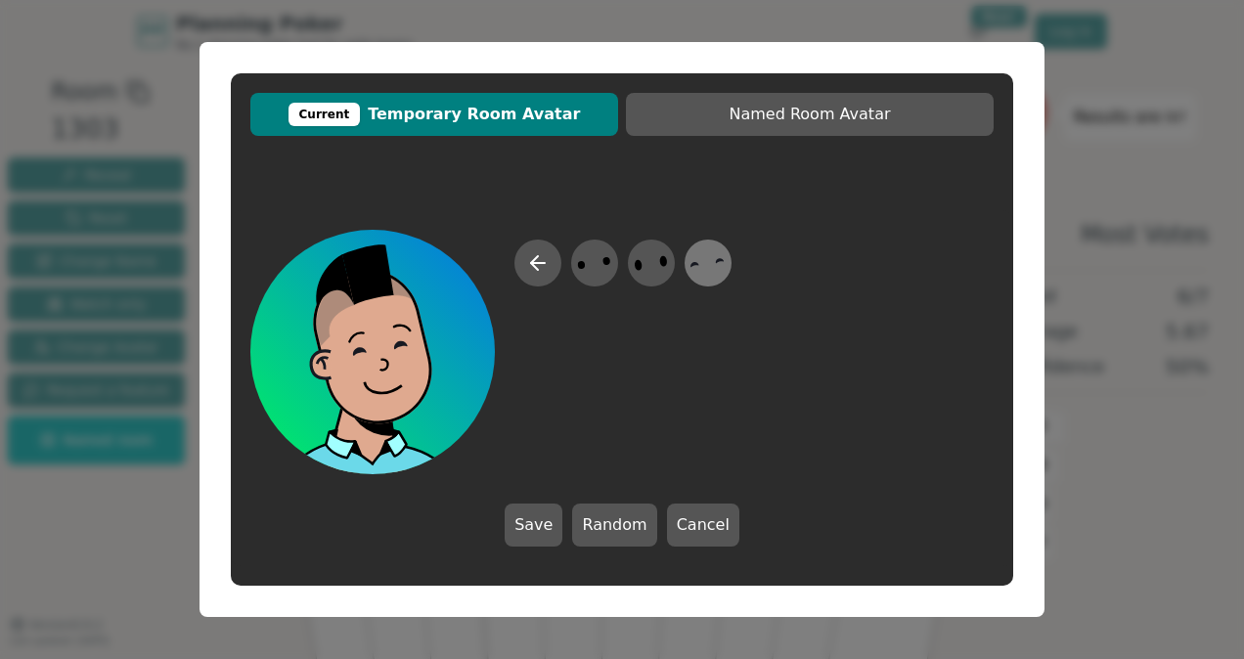
click at [700, 268] on icon at bounding box center [708, 264] width 38 height 44
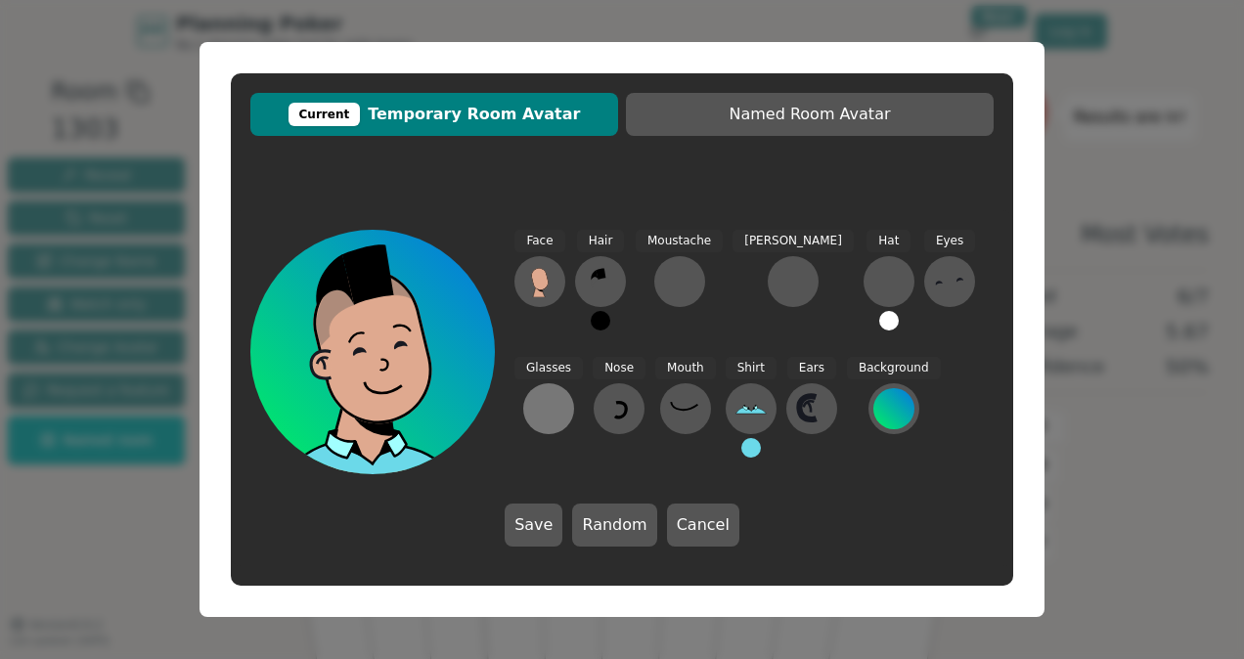
click at [564, 393] on div at bounding box center [548, 408] width 31 height 31
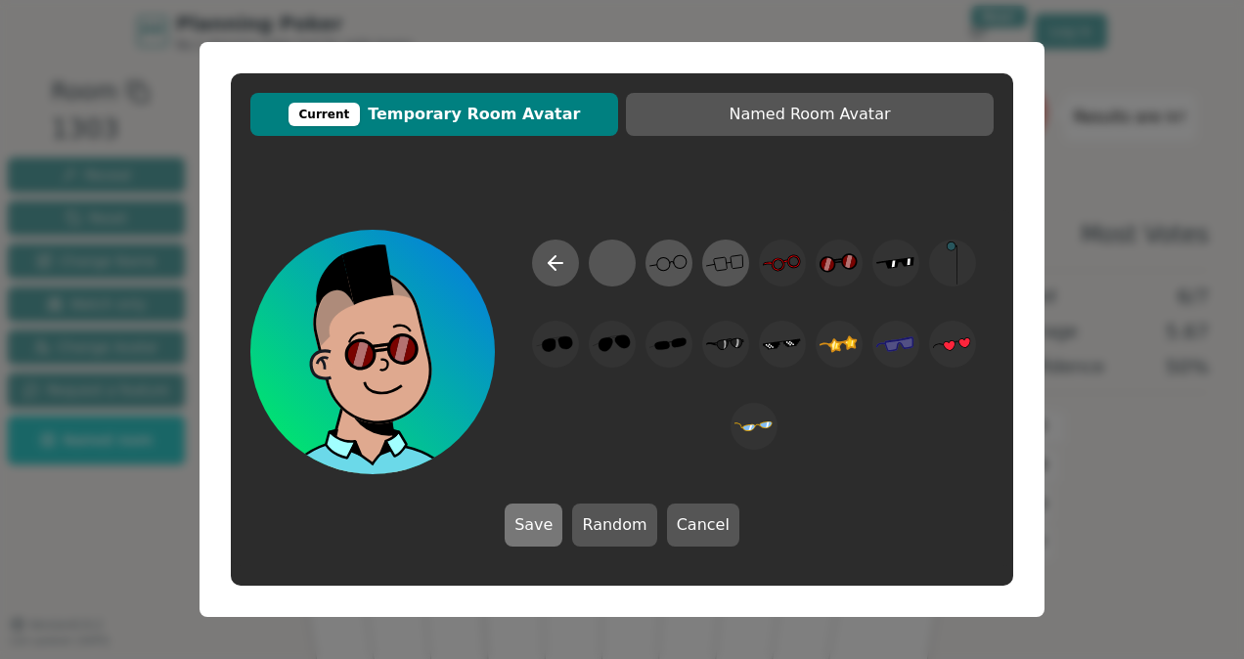
click at [559, 532] on button "Save" at bounding box center [534, 525] width 58 height 43
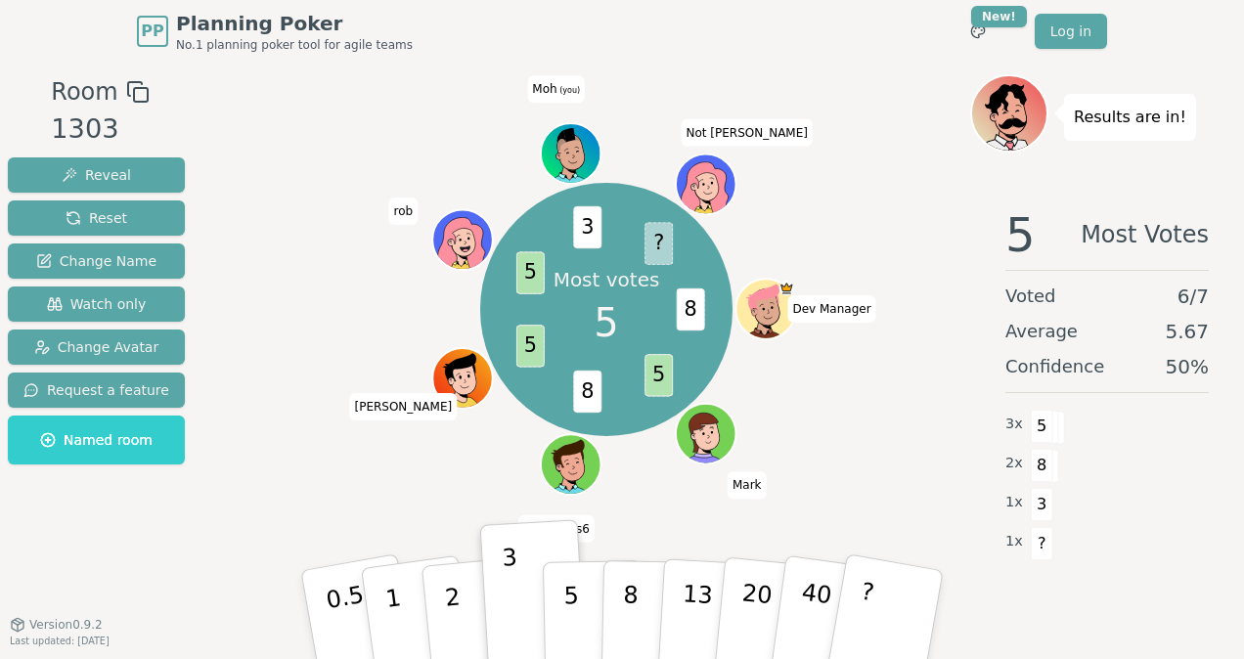
click at [560, 141] on icon at bounding box center [561, 145] width 9 height 13
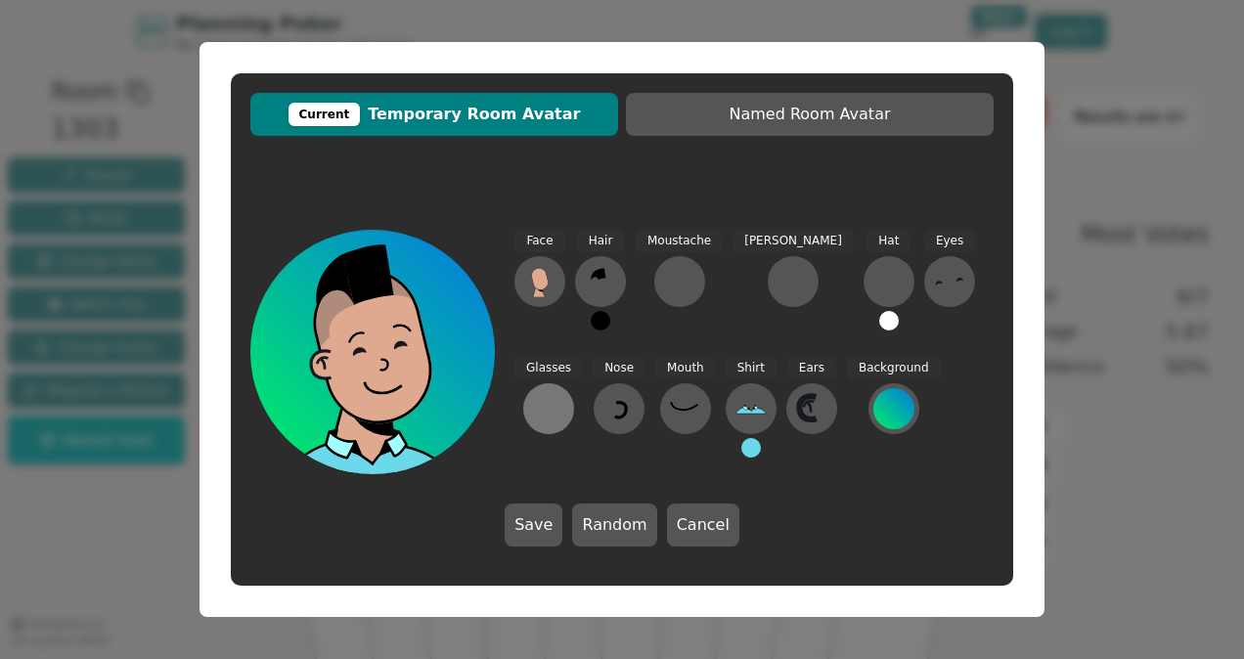
click at [564, 393] on div at bounding box center [548, 408] width 31 height 31
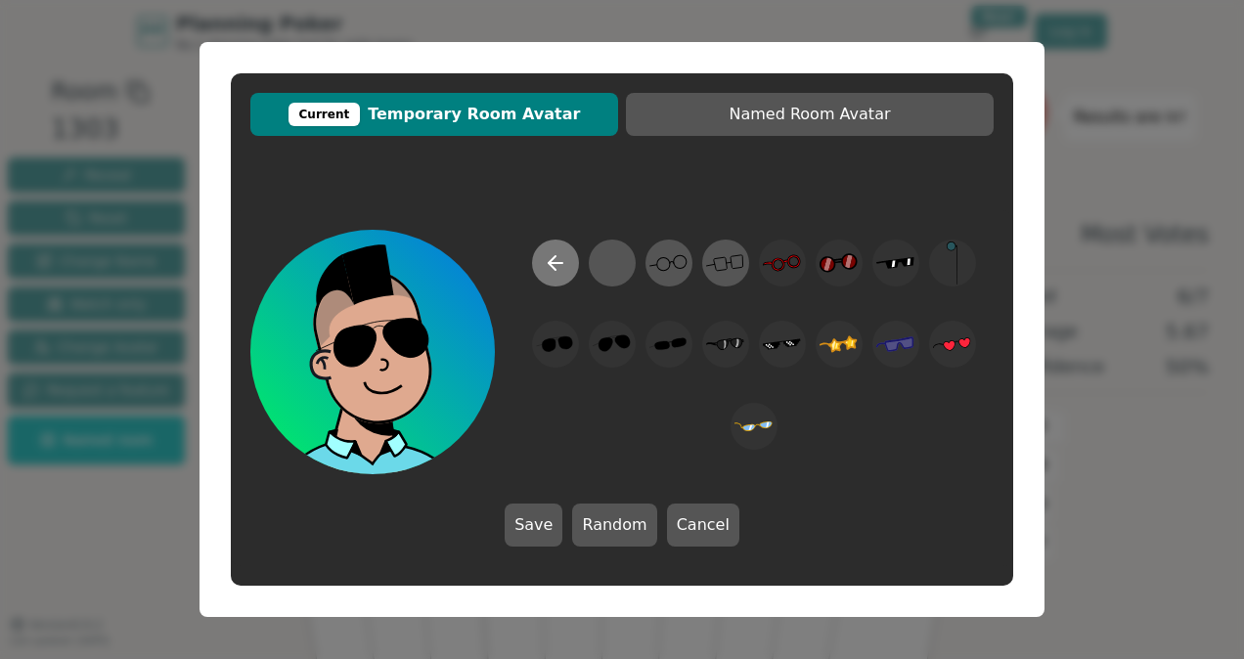
click at [553, 263] on icon at bounding box center [556, 263] width 14 height 0
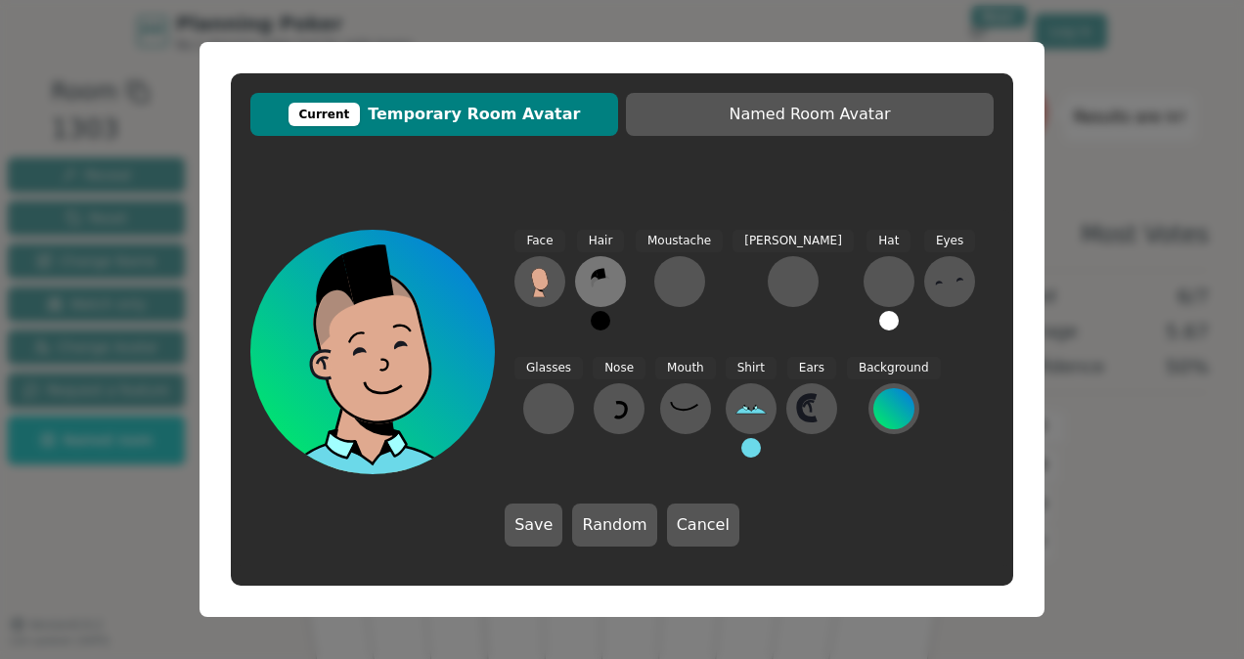
click at [606, 281] on icon at bounding box center [600, 281] width 31 height 31
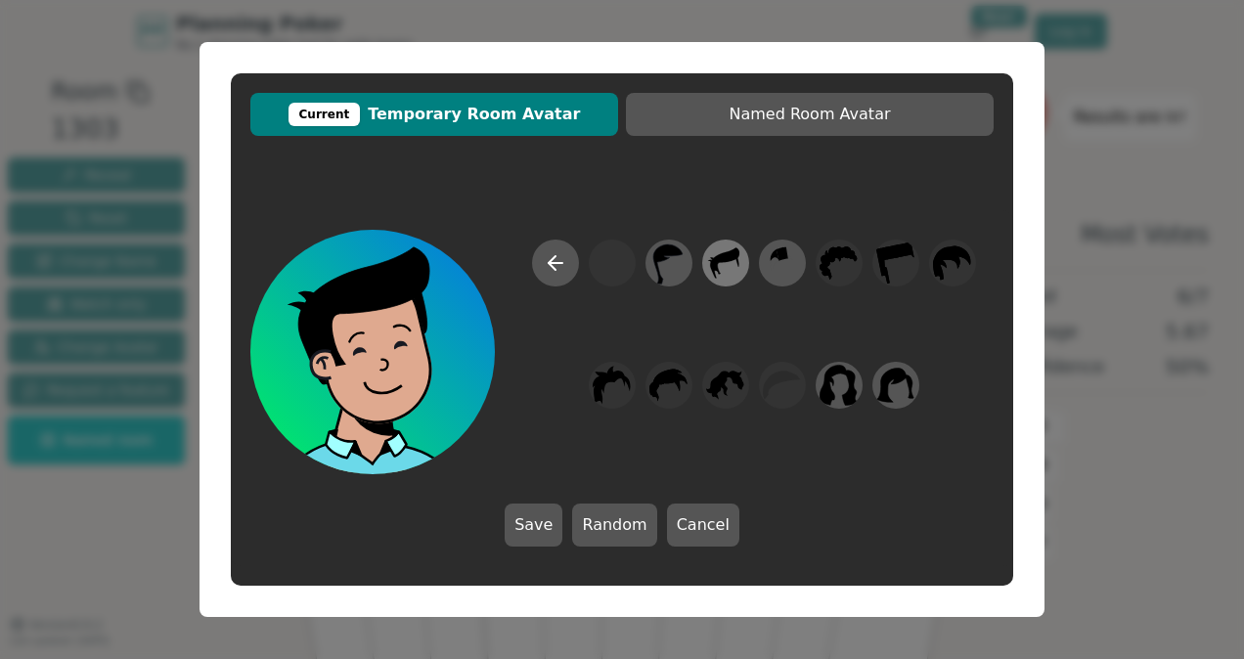
click at [724, 276] on icon at bounding box center [725, 264] width 38 height 44
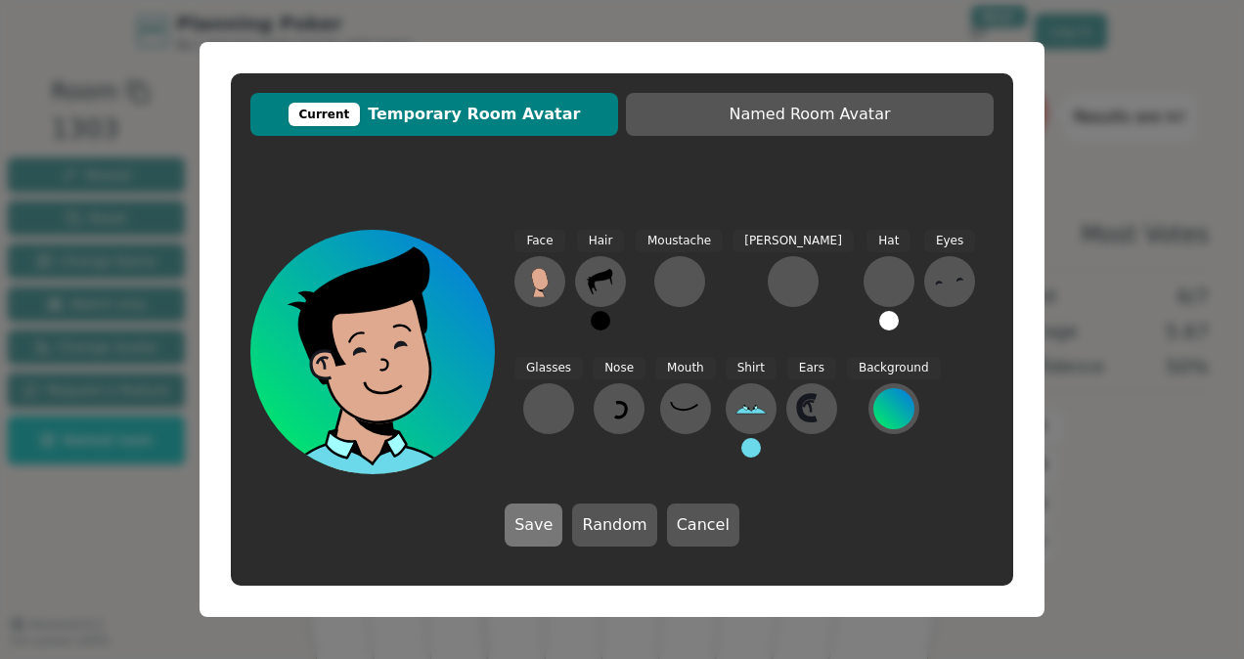
click at [548, 526] on button "Save" at bounding box center [534, 525] width 58 height 43
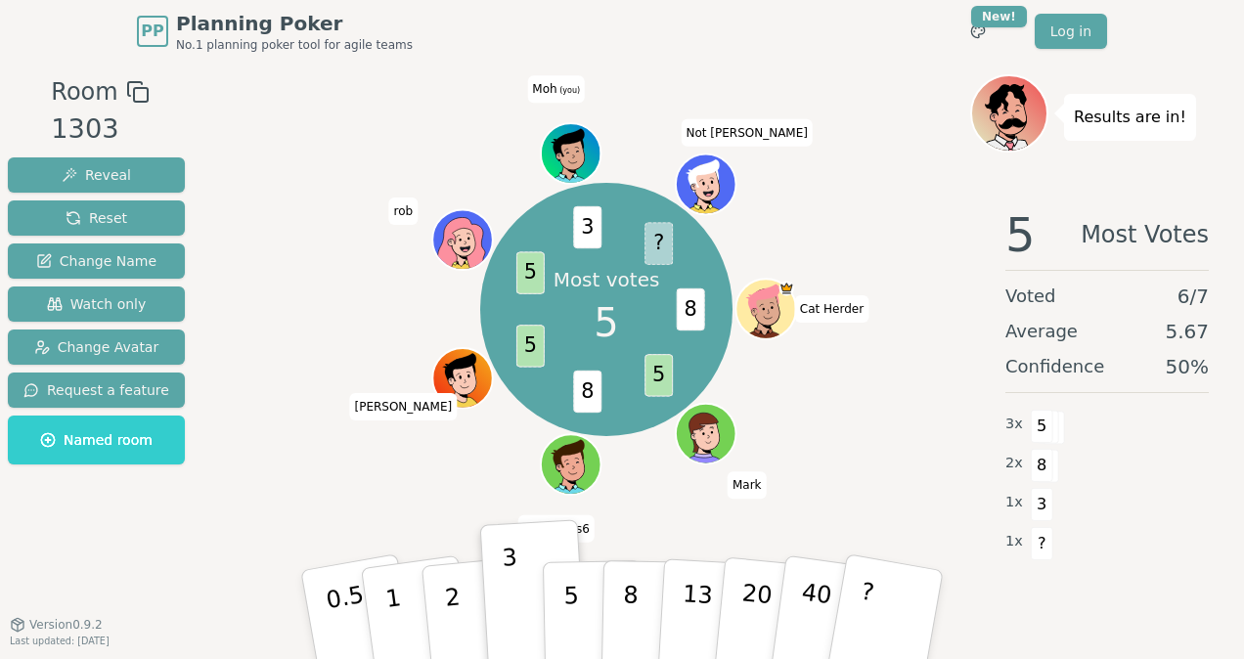
click at [943, 259] on div "Most votes 5 8 5 8 5 5 3 ? Cat [PERSON_NAME] TPO fv5ds6 [PERSON_NAME] (you) Not…" at bounding box center [607, 310] width 728 height 400
click at [576, 594] on button "5" at bounding box center [593, 615] width 101 height 149
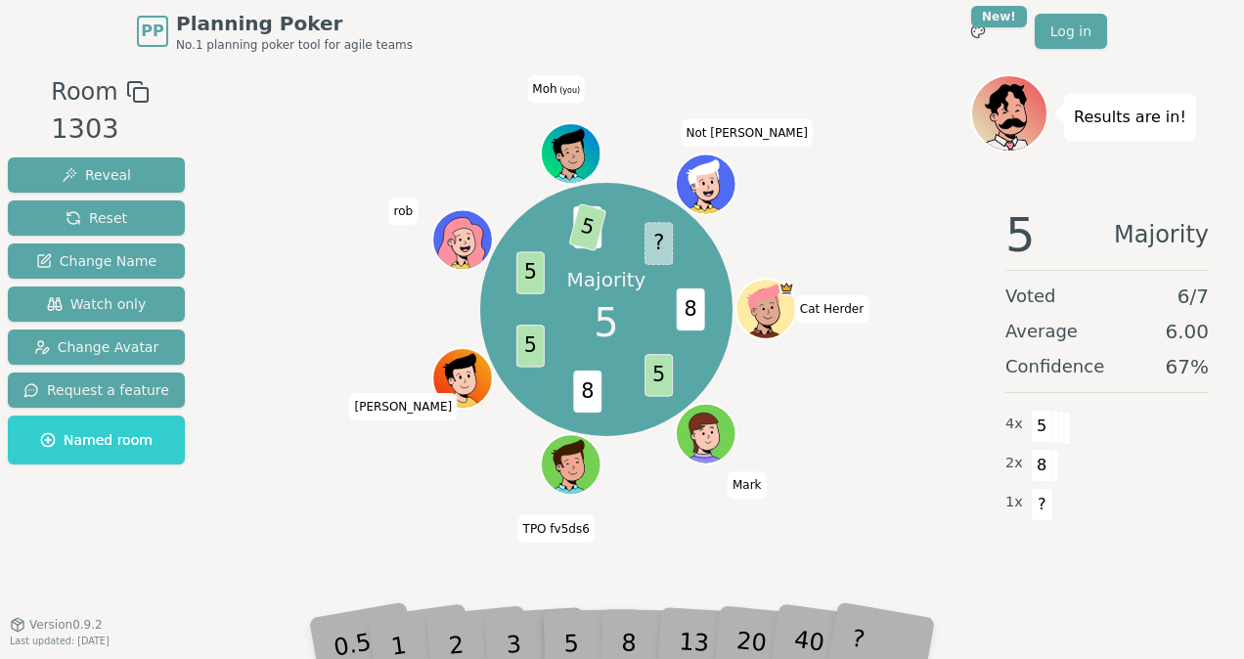
click at [1023, 115] on icon at bounding box center [1013, 123] width 28 height 21
drag, startPoint x: 615, startPoint y: 231, endPoint x: 583, endPoint y: 230, distance: 32.3
click at [583, 230] on div "Majority 5 8 5 8 5 5 3 5 ? Cat [PERSON_NAME] TPO fv5ds6 [PERSON_NAME] (you) Not…" at bounding box center [606, 309] width 253 height 253
drag, startPoint x: 583, startPoint y: 230, endPoint x: 831, endPoint y: 135, distance: 265.9
click at [831, 135] on div "Majority 5 8 5 8 5 5 3 5 ? Cat [PERSON_NAME] TPO fv5ds6 [PERSON_NAME] (you) Not…" at bounding box center [607, 310] width 728 height 400
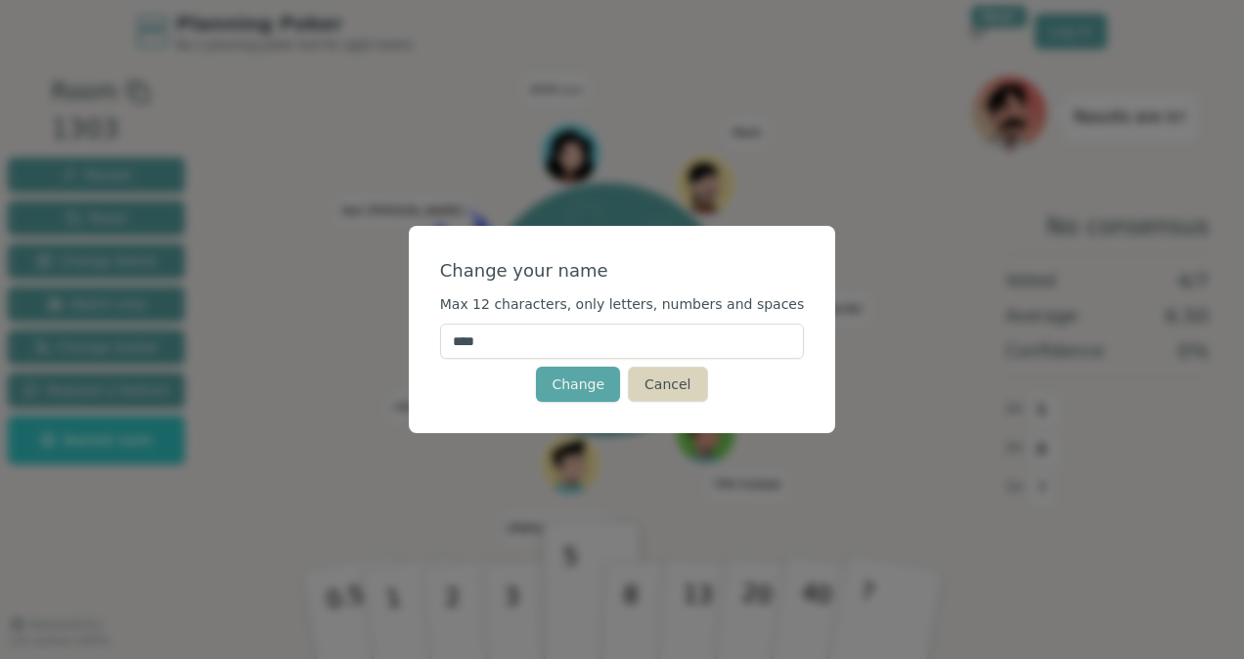
click at [699, 389] on button "Cancel" at bounding box center [667, 384] width 79 height 35
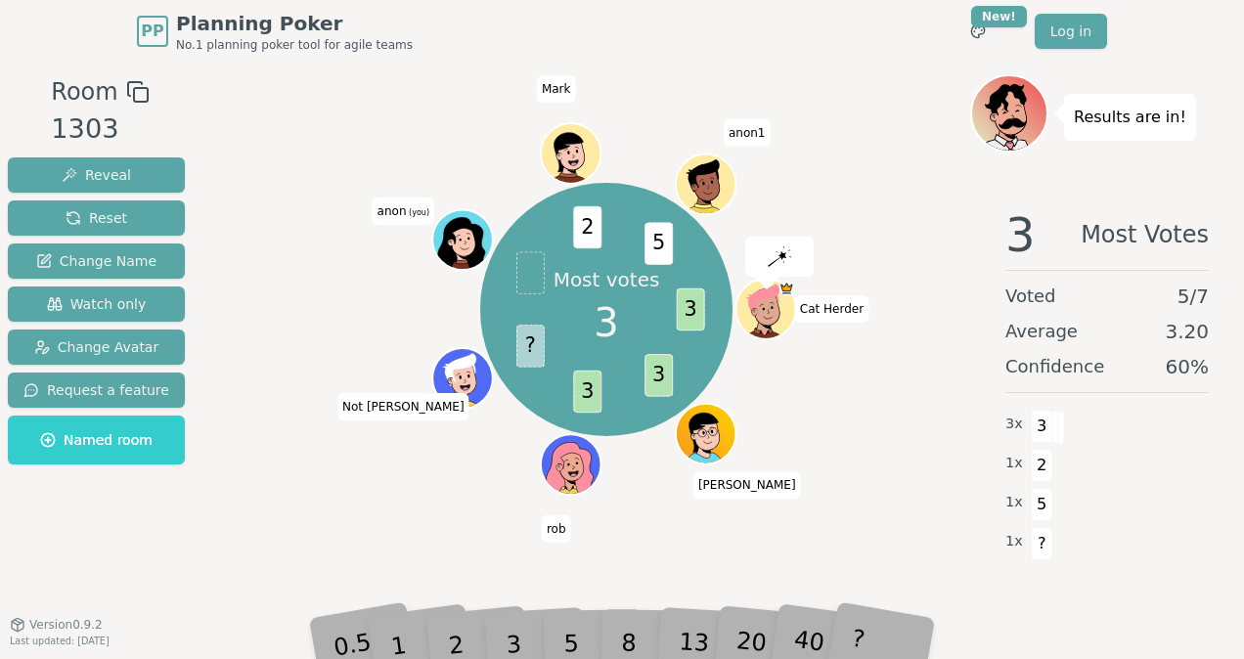
click at [510, 625] on div "3" at bounding box center [534, 614] width 63 height 71
click at [530, 268] on span at bounding box center [530, 272] width 28 height 42
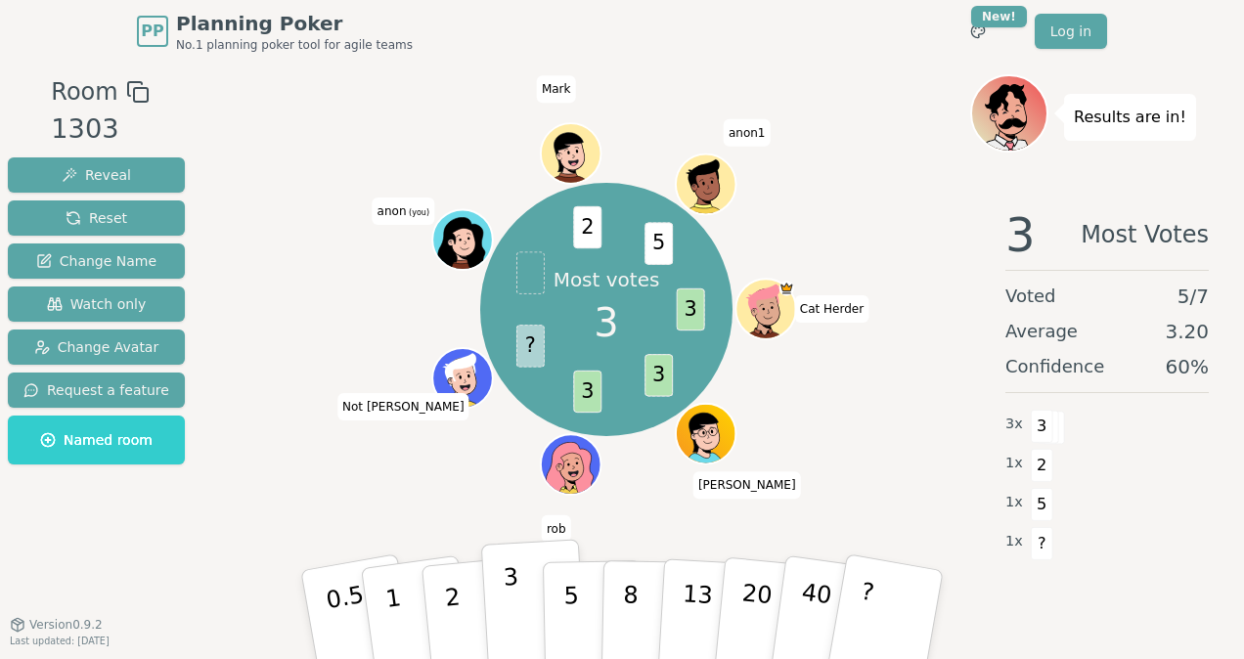
click at [524, 623] on button "3" at bounding box center [534, 615] width 107 height 153
click at [428, 188] on div "Majority 3 3 3 3 ? 3 2 5 Cat [PERSON_NAME] [PERSON_NAME] Not [PERSON_NAME] anon…" at bounding box center [607, 310] width 728 height 400
click at [409, 213] on span "(you)" at bounding box center [418, 212] width 23 height 9
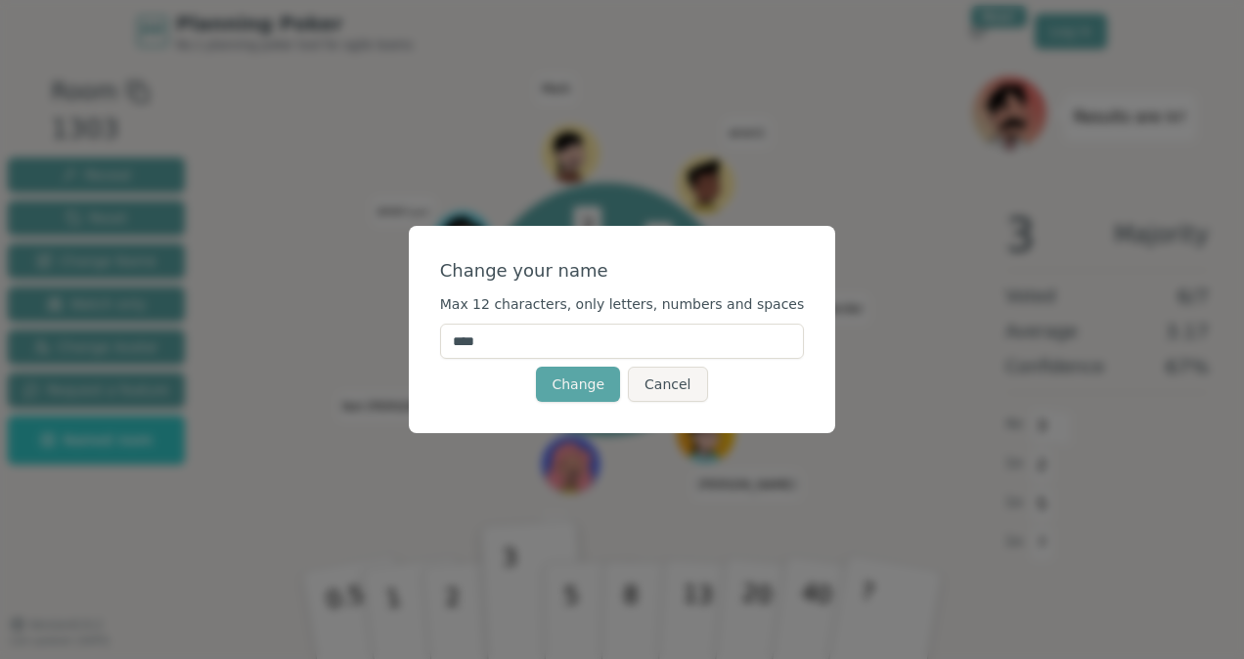
drag, startPoint x: 528, startPoint y: 354, endPoint x: 459, endPoint y: 358, distance: 69.5
click at [459, 358] on div "Change your name Max 12 characters, only letters, numbers and spaces **** Chang…" at bounding box center [622, 329] width 427 height 207
type input "****"
click at [565, 378] on button "Change" at bounding box center [578, 384] width 84 height 35
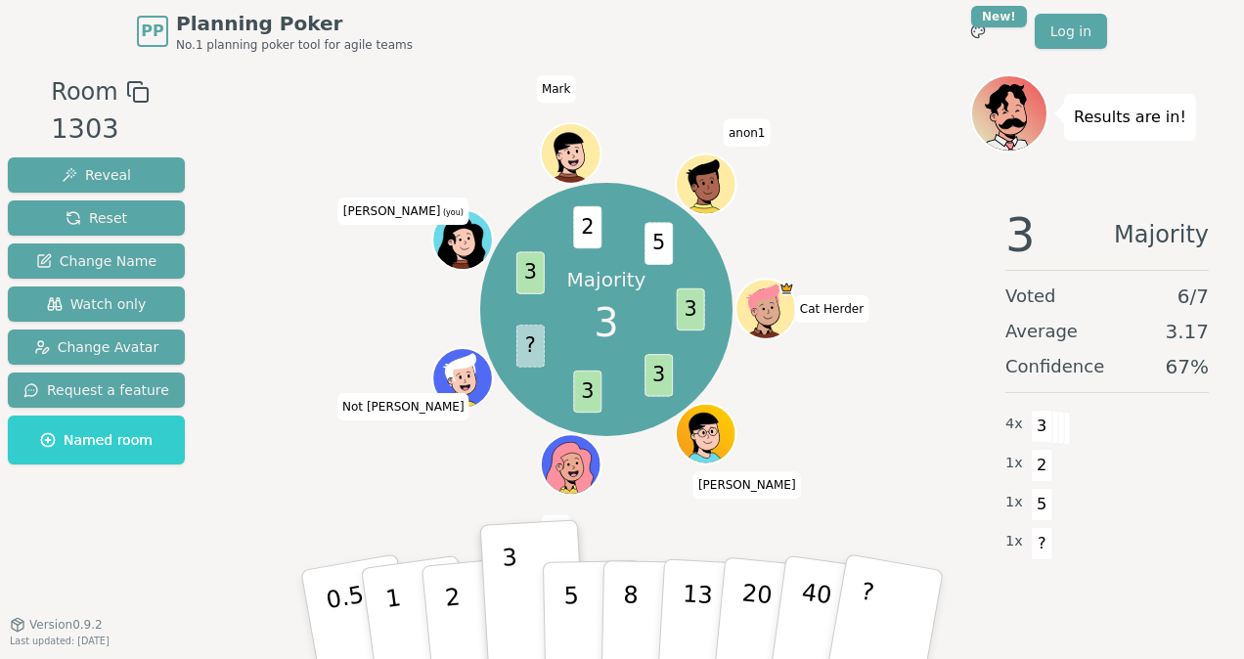
click at [454, 229] on icon at bounding box center [462, 244] width 48 height 52
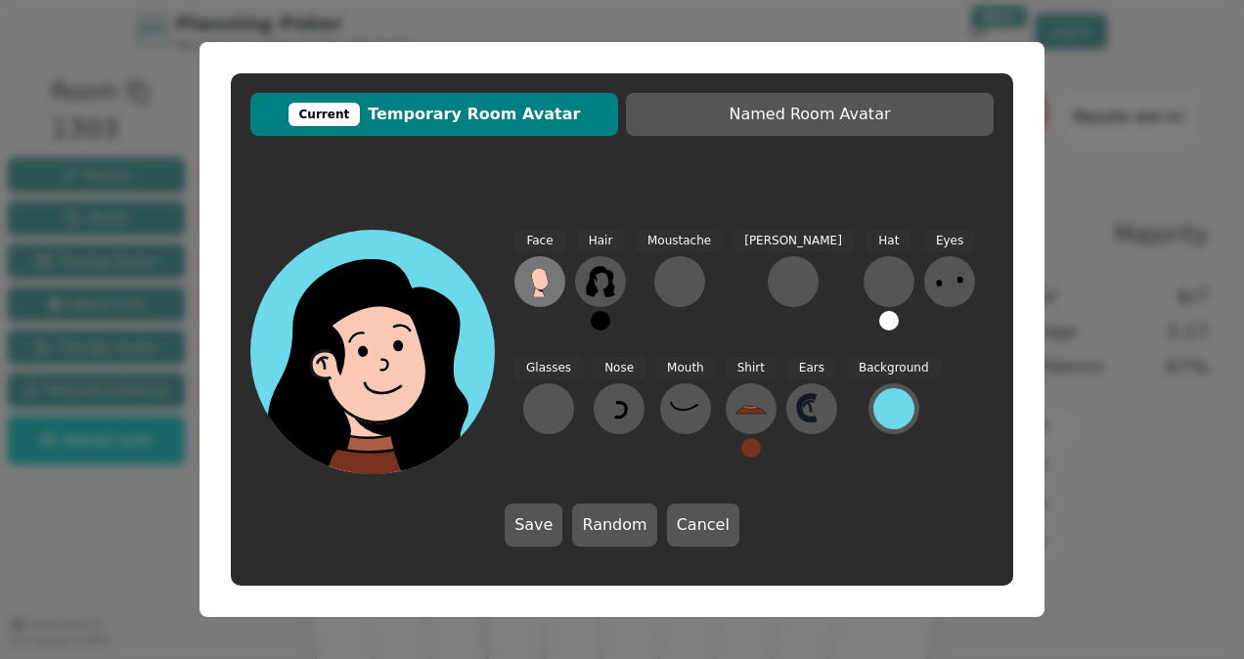
click at [532, 275] on icon at bounding box center [539, 279] width 17 height 22
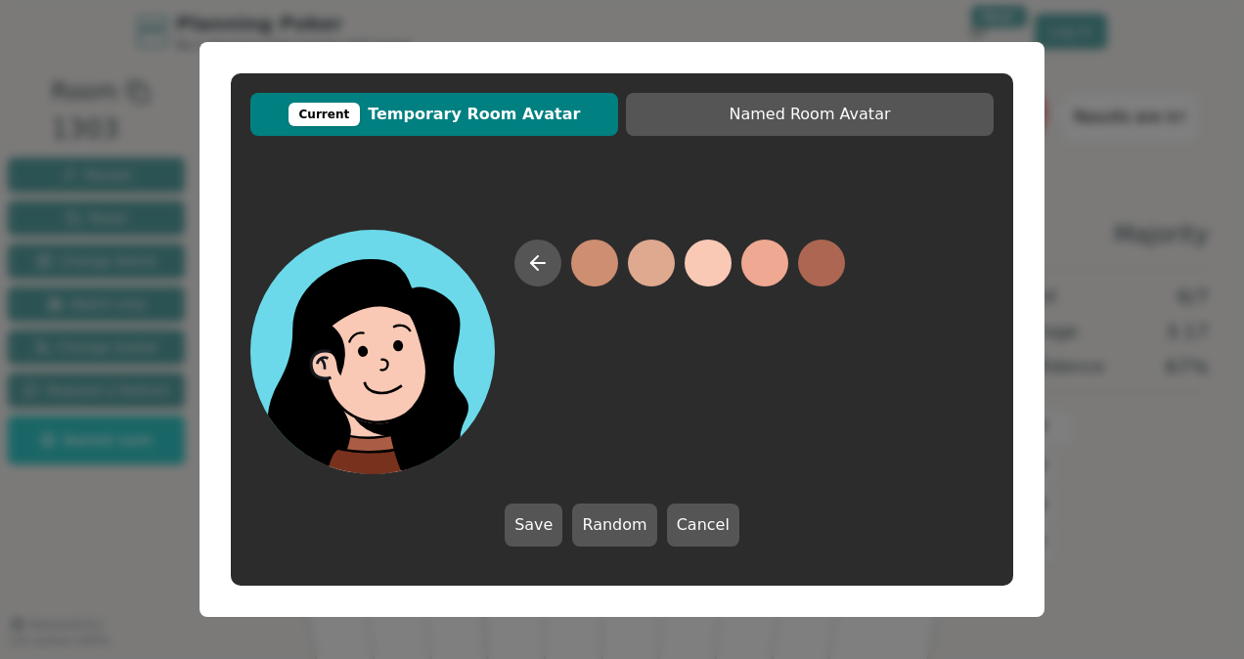
click at [710, 247] on button at bounding box center [708, 263] width 47 height 47
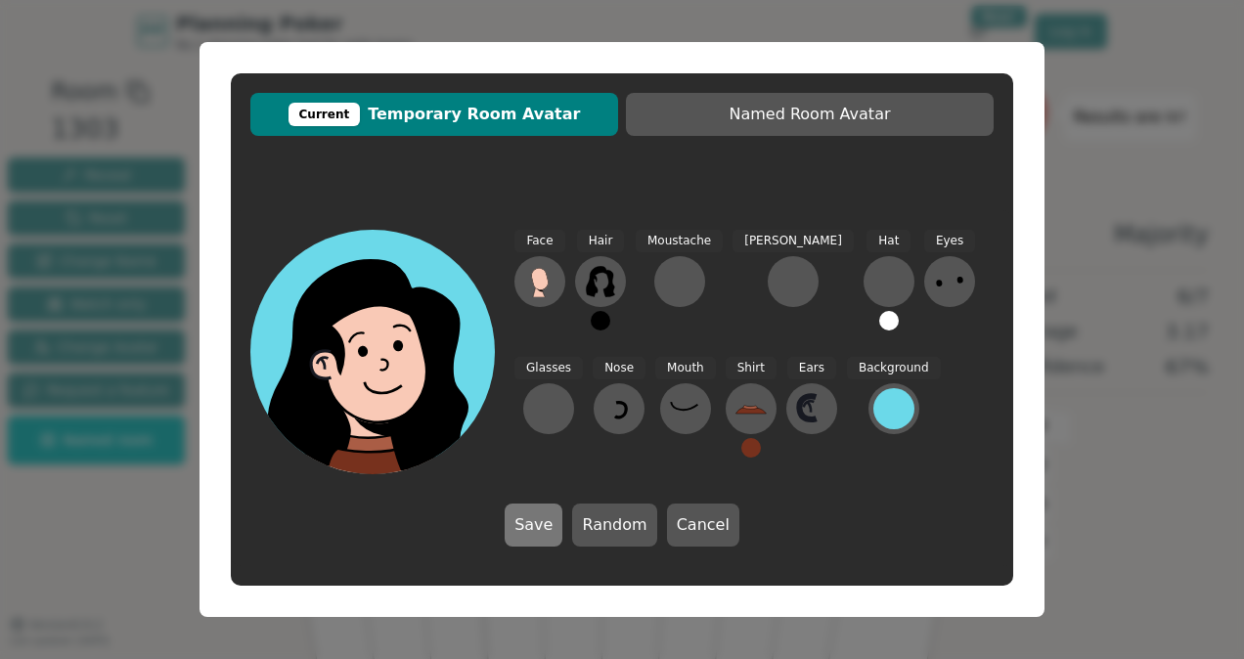
click at [547, 530] on button "Save" at bounding box center [534, 525] width 58 height 43
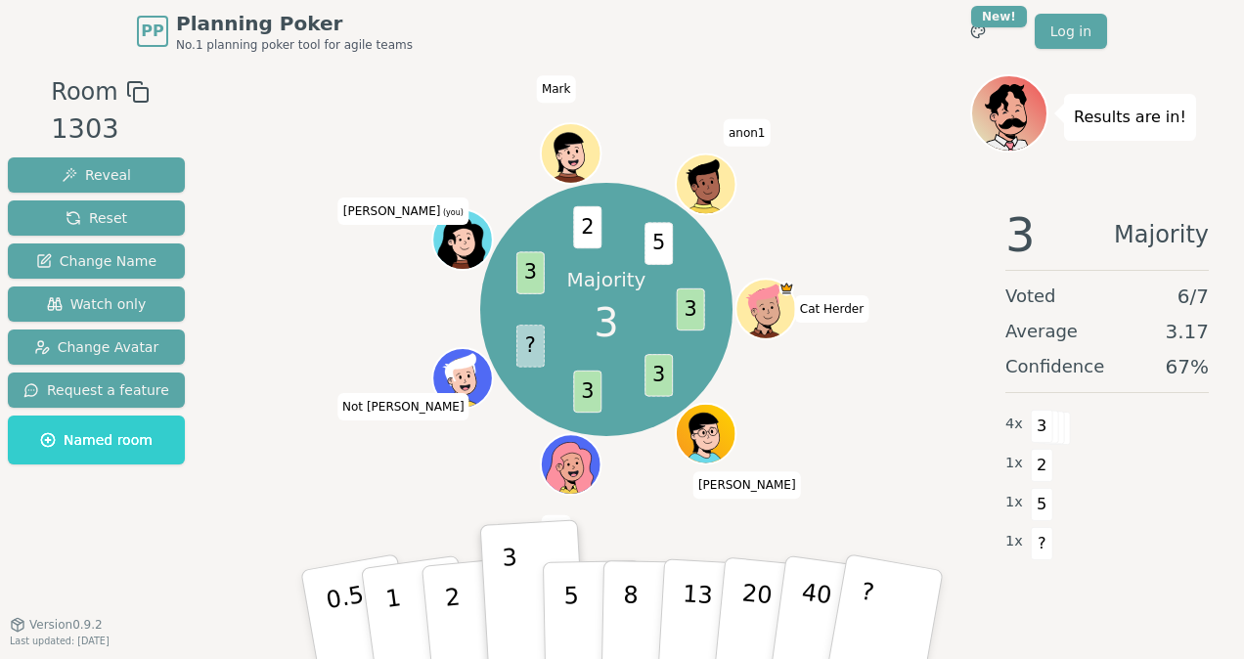
click at [471, 247] on icon at bounding box center [465, 250] width 29 height 10
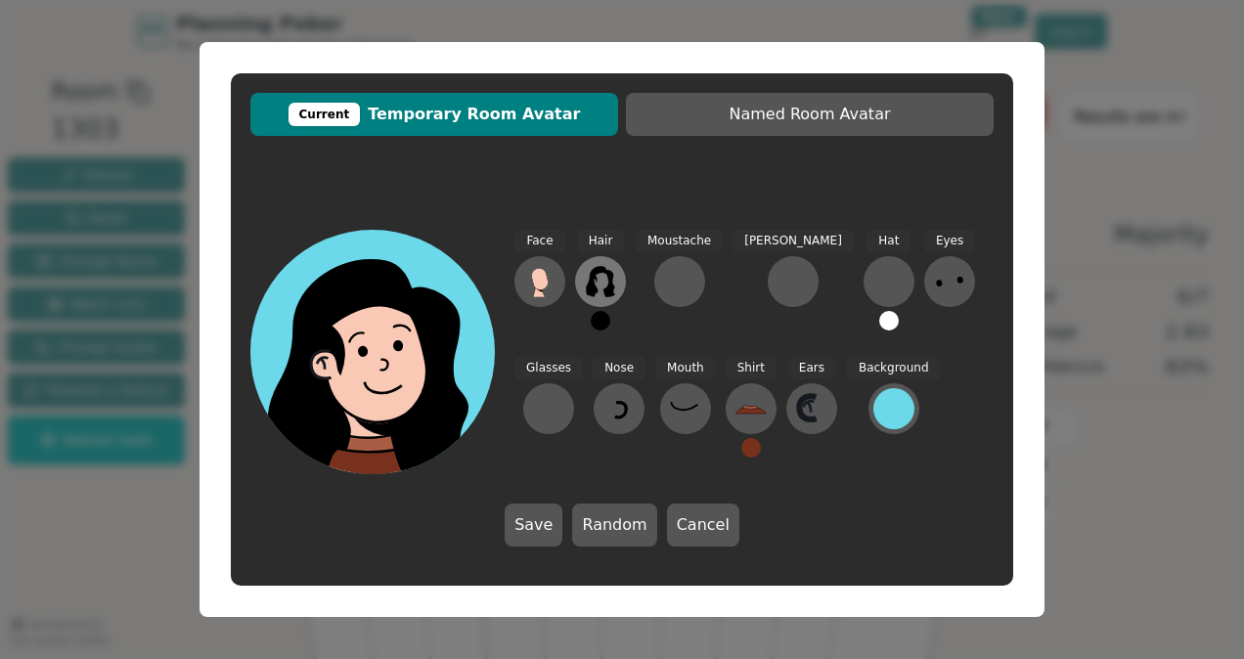
click at [607, 289] on icon at bounding box center [600, 281] width 28 height 31
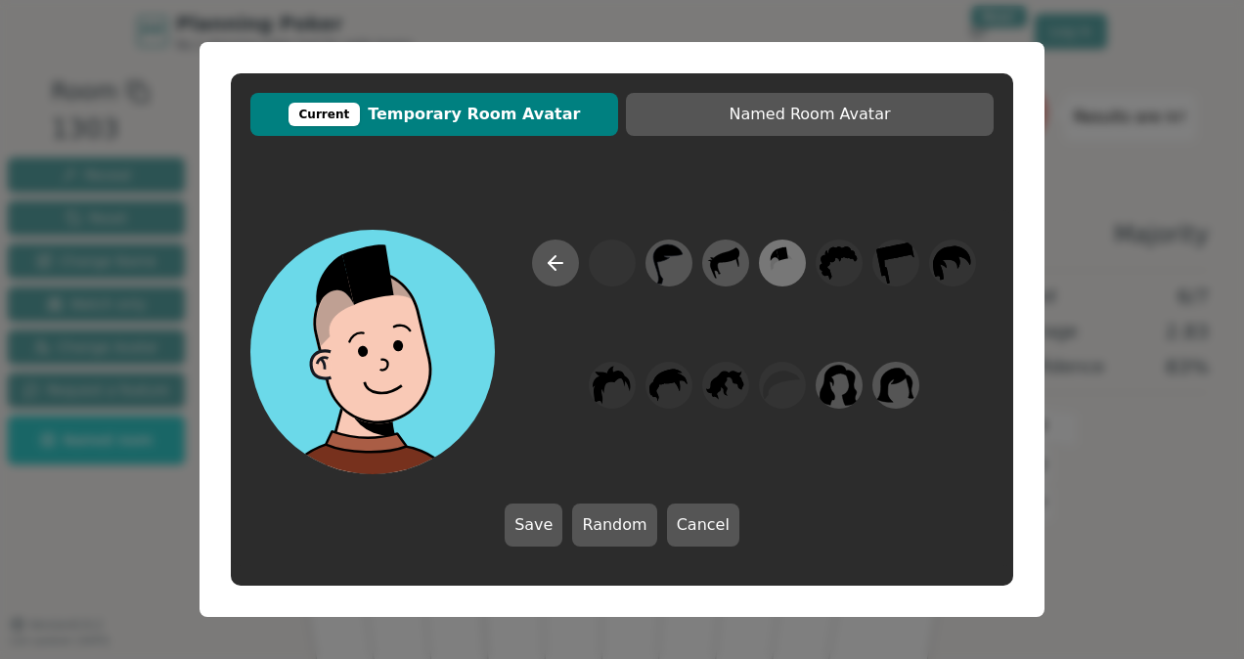
click at [791, 258] on icon at bounding box center [790, 256] width 6 height 5
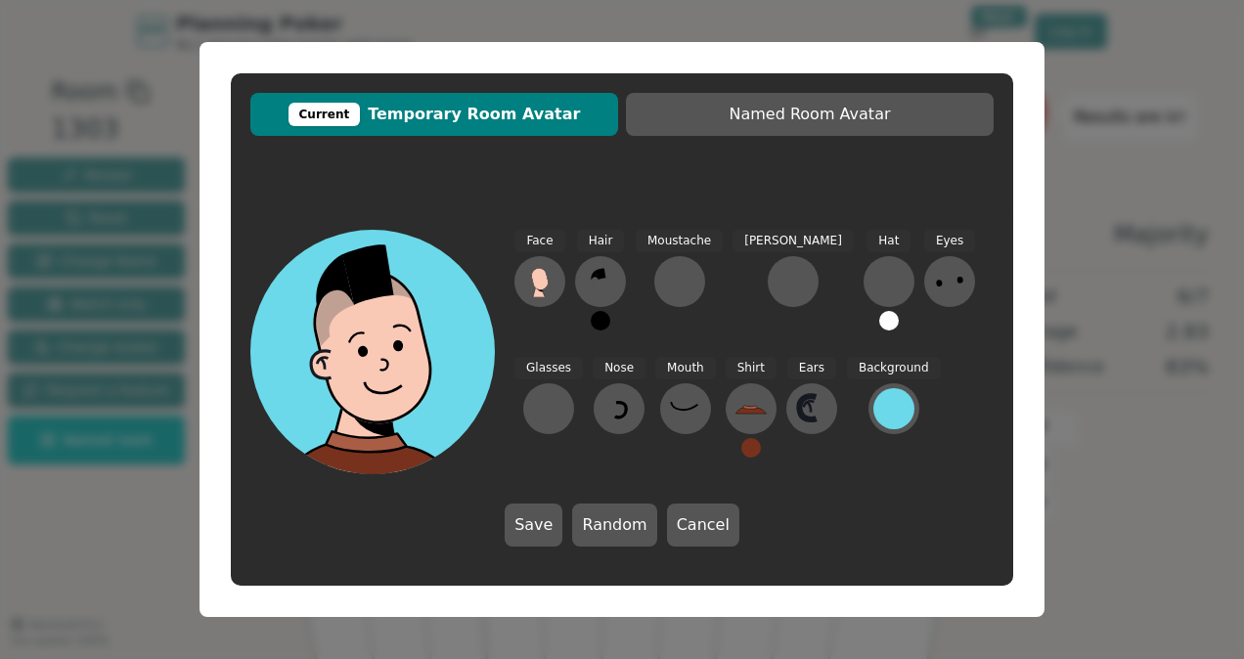
click at [847, 421] on div "Background" at bounding box center [894, 415] width 94 height 117
click at [873, 417] on div at bounding box center [893, 408] width 41 height 41
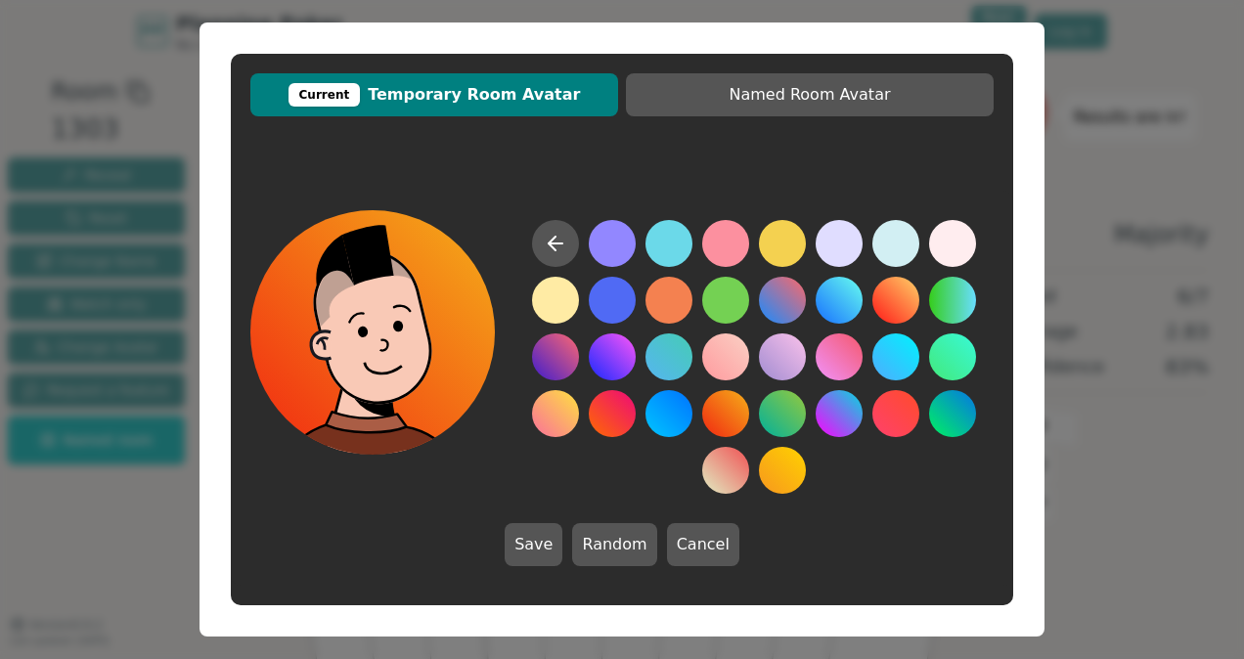
click at [723, 411] on button at bounding box center [725, 413] width 47 height 47
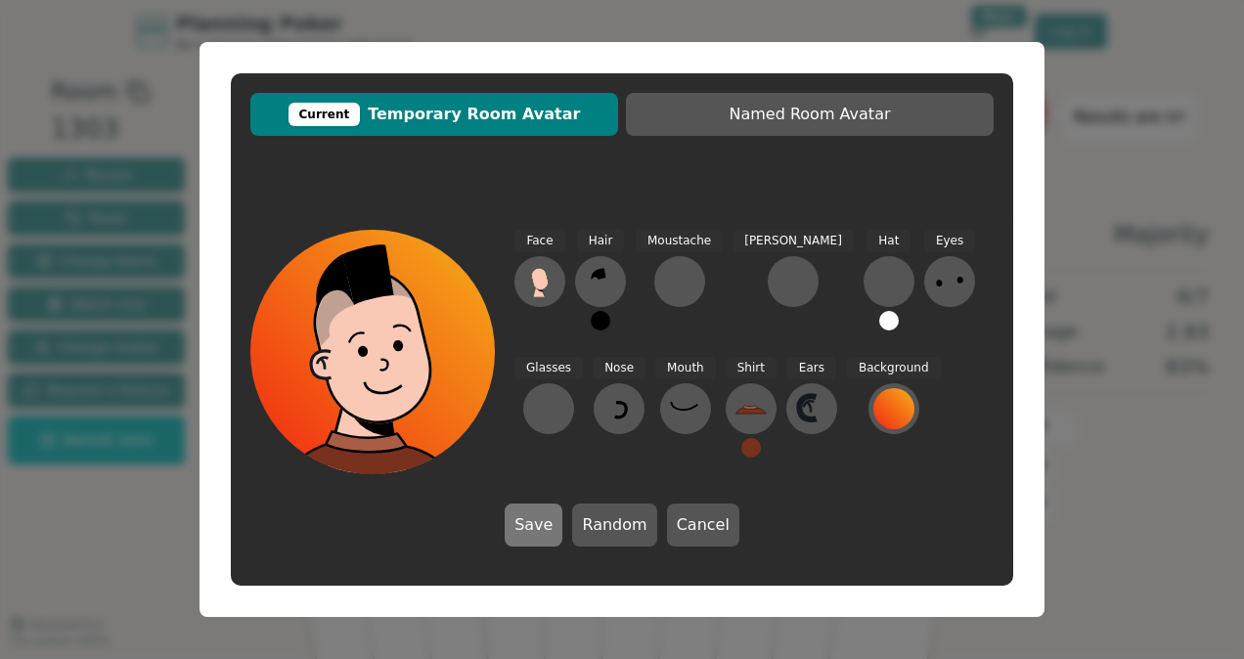
click at [552, 524] on button "Save" at bounding box center [534, 525] width 58 height 43
